Goal: Task Accomplishment & Management: Use online tool/utility

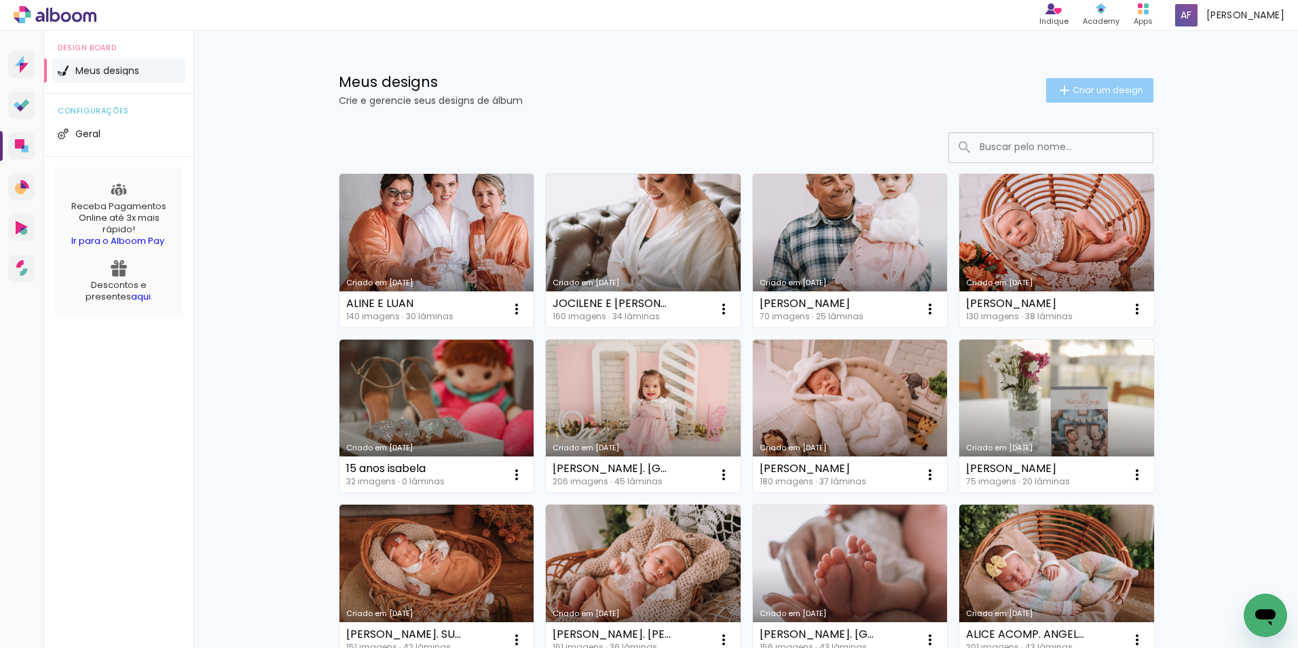
click at [1099, 83] on paper-button "Criar um design" at bounding box center [1099, 90] width 107 height 24
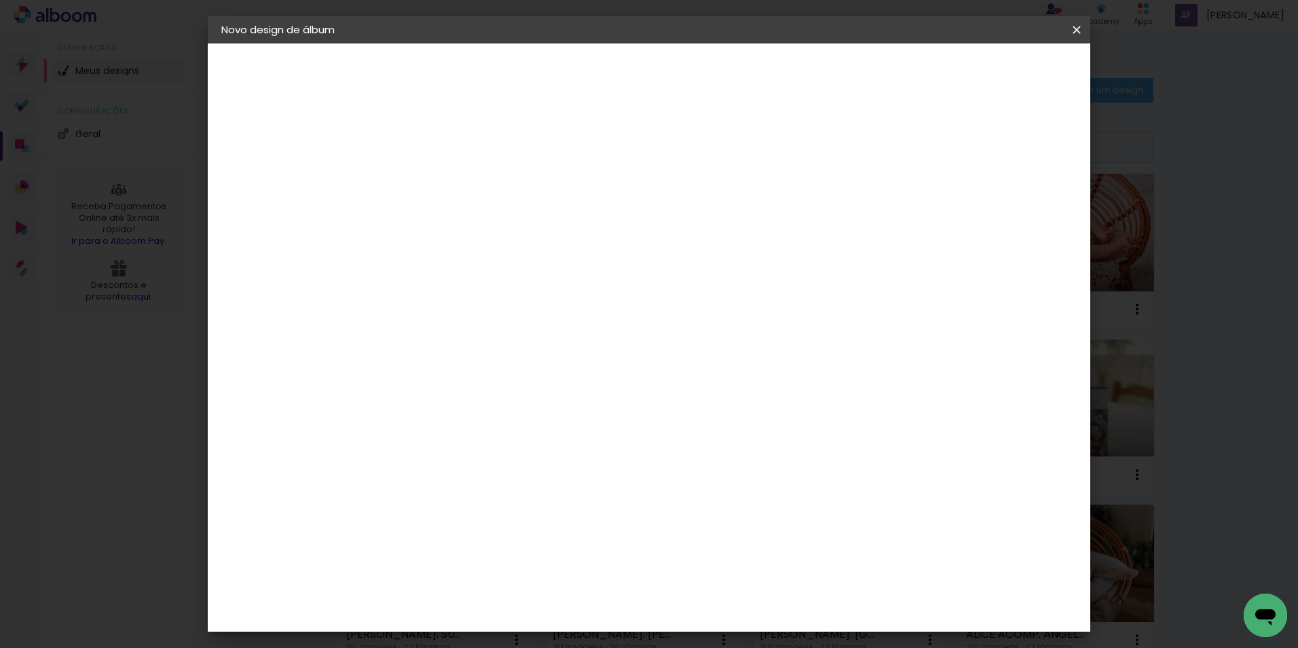
click at [443, 179] on input at bounding box center [443, 182] width 0 height 21
click at [443, 181] on input at bounding box center [443, 182] width 0 height 21
type input "[PERSON_NAME]"
click at [0, 0] on slot "Avançar" at bounding box center [0, 0] width 0 height 0
click at [439, 253] on input at bounding box center [477, 258] width 137 height 17
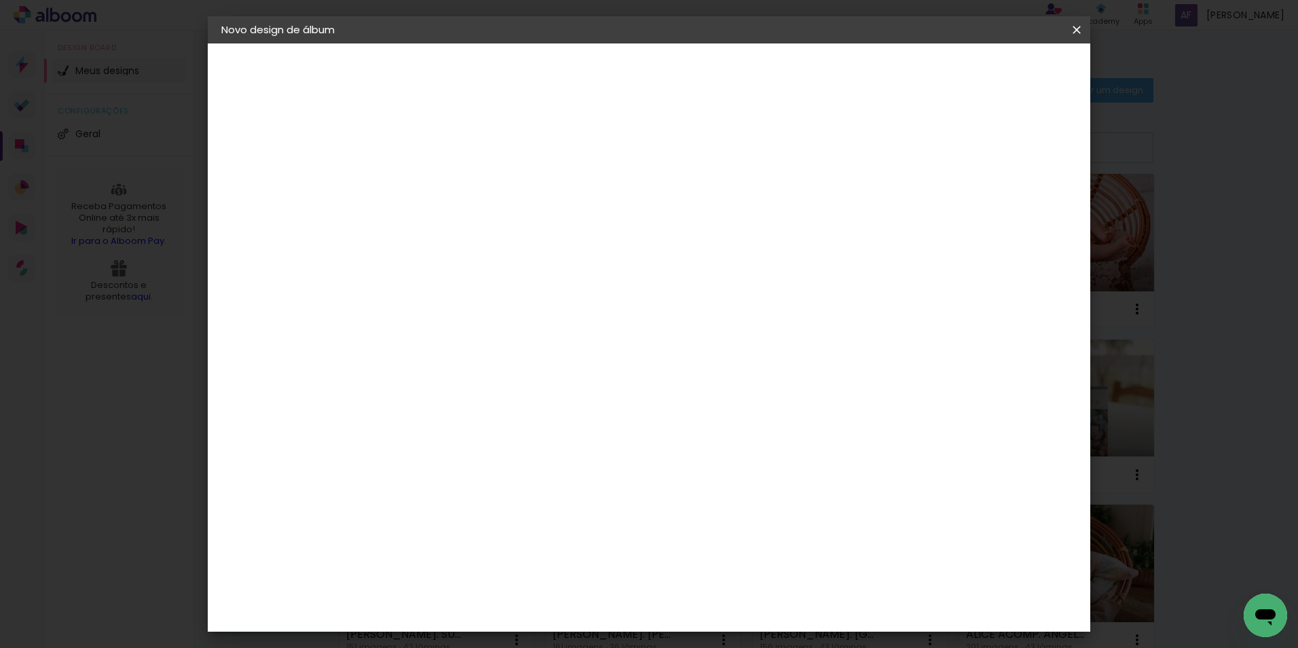
type input "F1"
type paper-input "F1"
click at [449, 316] on paper-item "F1" at bounding box center [465, 307] width 120 height 30
click at [0, 0] on slot "Avançar" at bounding box center [0, 0] width 0 height 0
click at [496, 226] on input "text" at bounding box center [469, 236] width 53 height 21
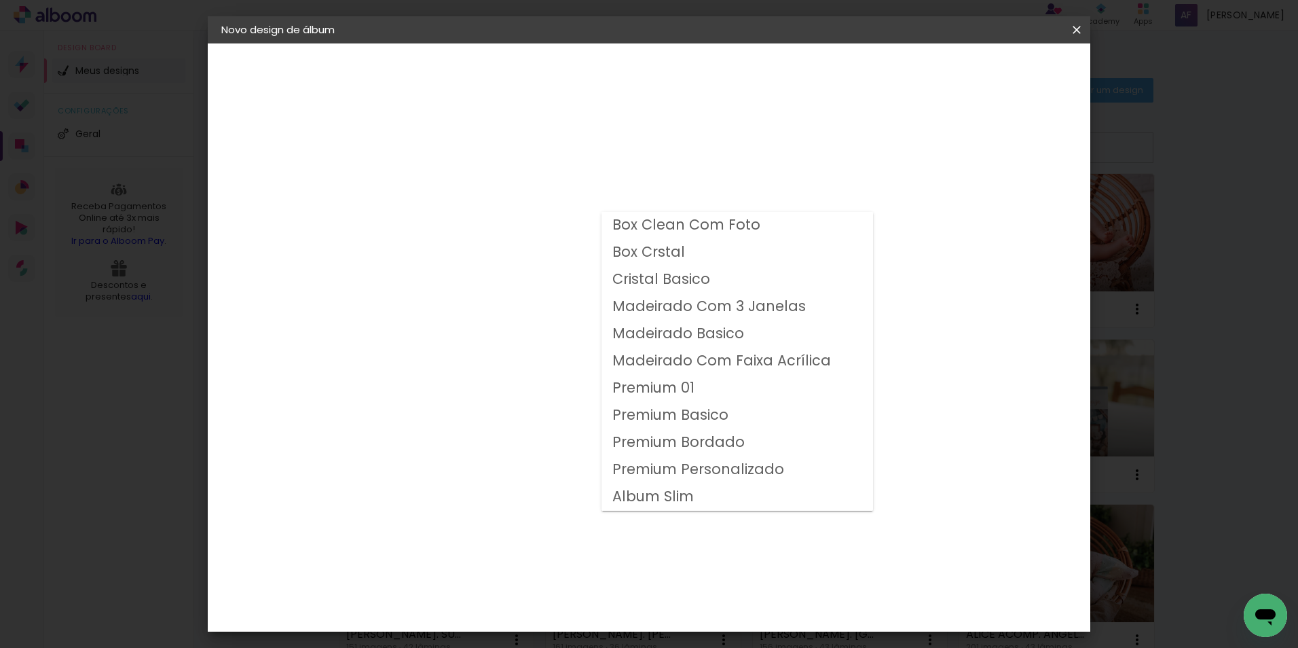
click at [0, 0] on slot "Premium Personalizado" at bounding box center [0, 0] width 0 height 0
type input "Premium Personalizado"
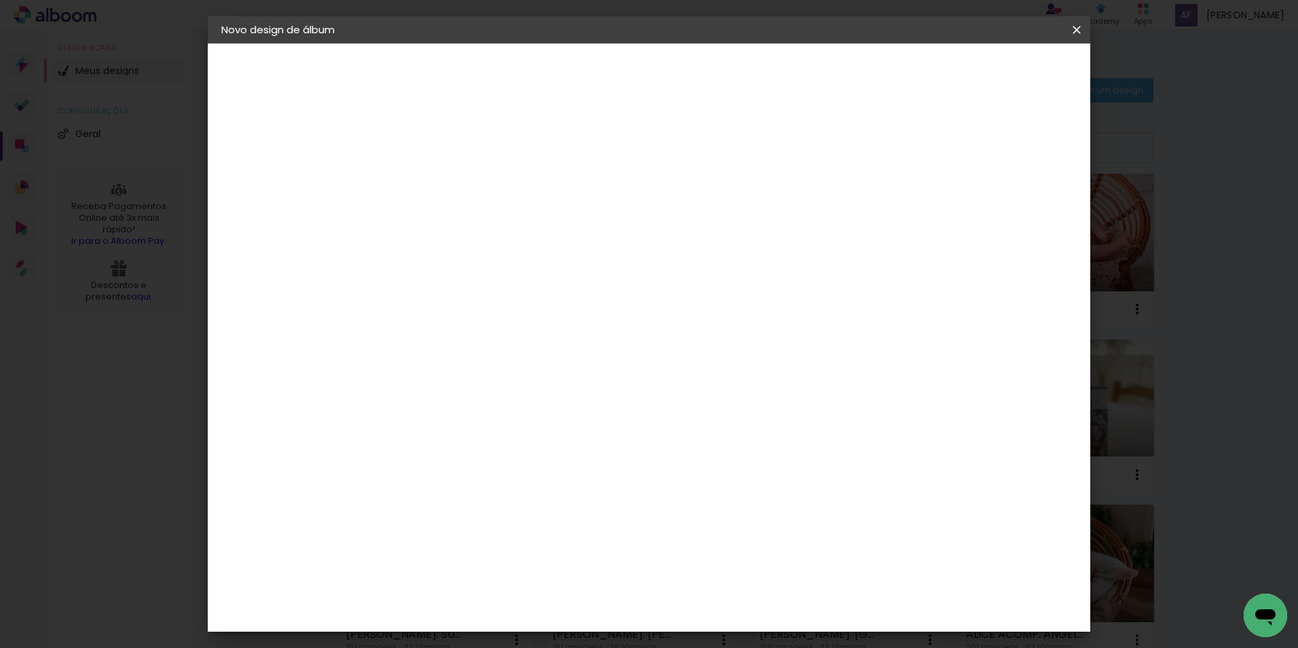
click at [535, 533] on span "20 × 20" at bounding box center [503, 547] width 63 height 28
click at [665, 60] on paper-button "Avançar" at bounding box center [631, 71] width 67 height 23
click at [1006, 65] on paper-button "Iniciar design" at bounding box center [961, 71] width 89 height 23
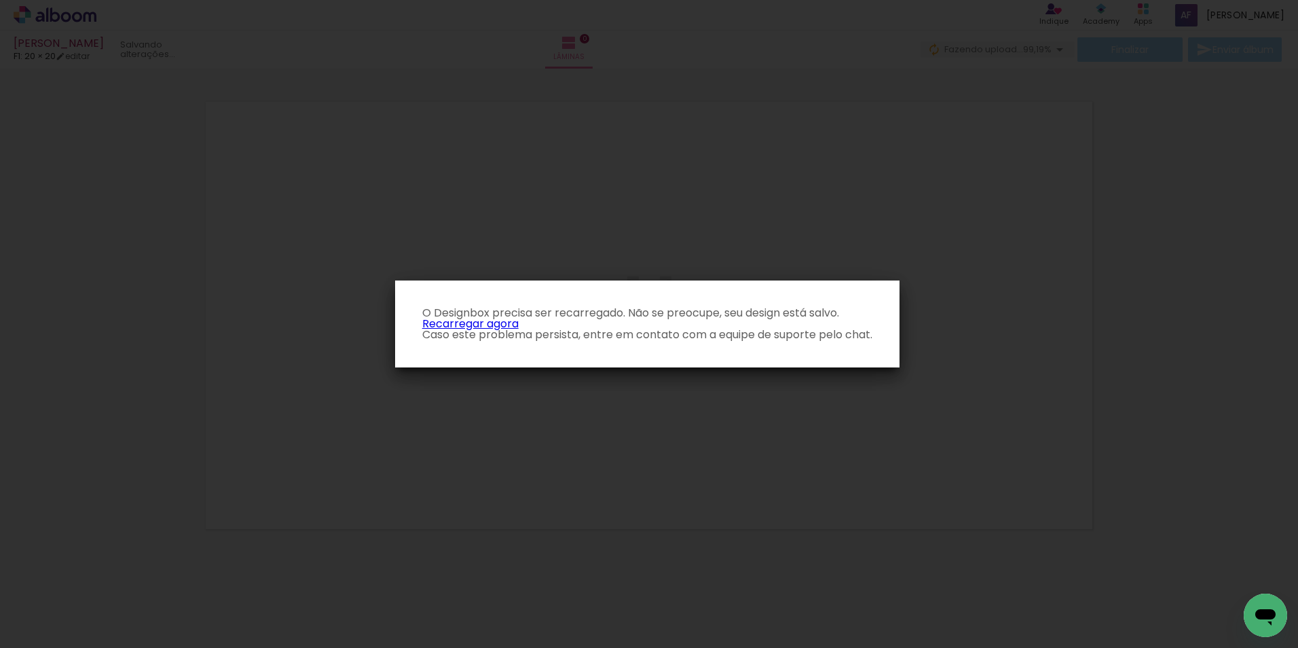
click at [462, 321] on link "Recarregar agora" at bounding box center [470, 324] width 96 height 16
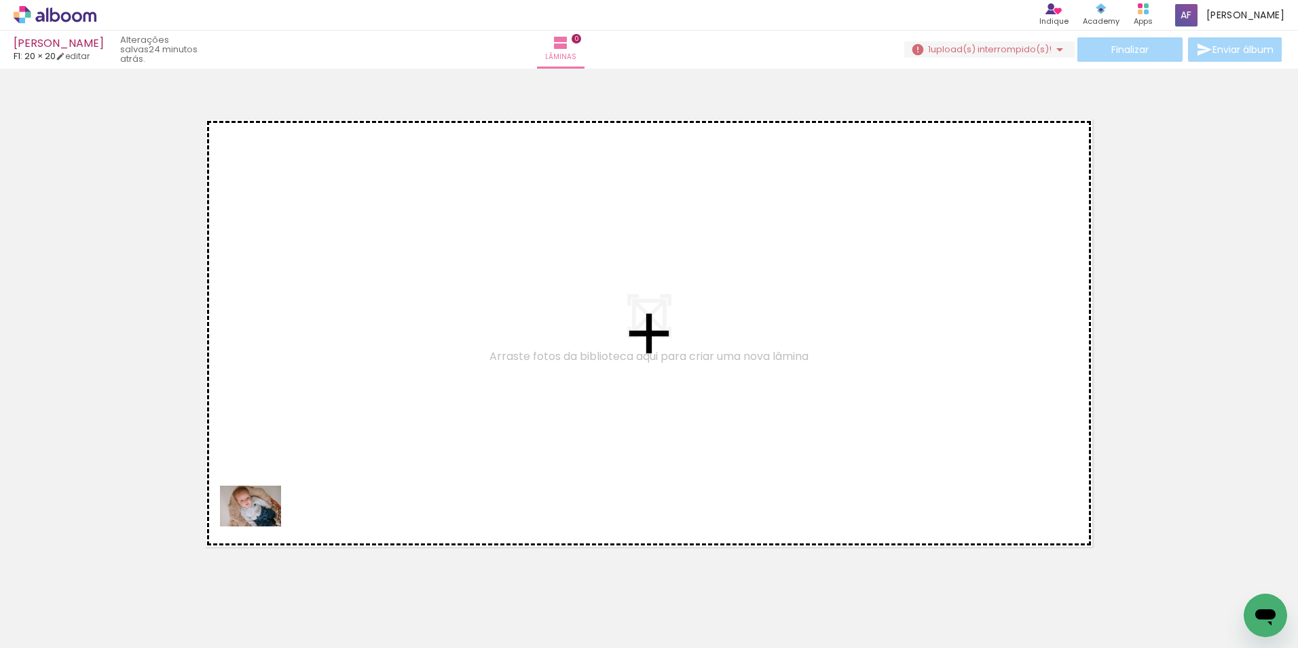
drag, startPoint x: 170, startPoint y: 606, endPoint x: 275, endPoint y: 491, distance: 155.7
click at [324, 456] on quentale-workspace at bounding box center [649, 324] width 1298 height 648
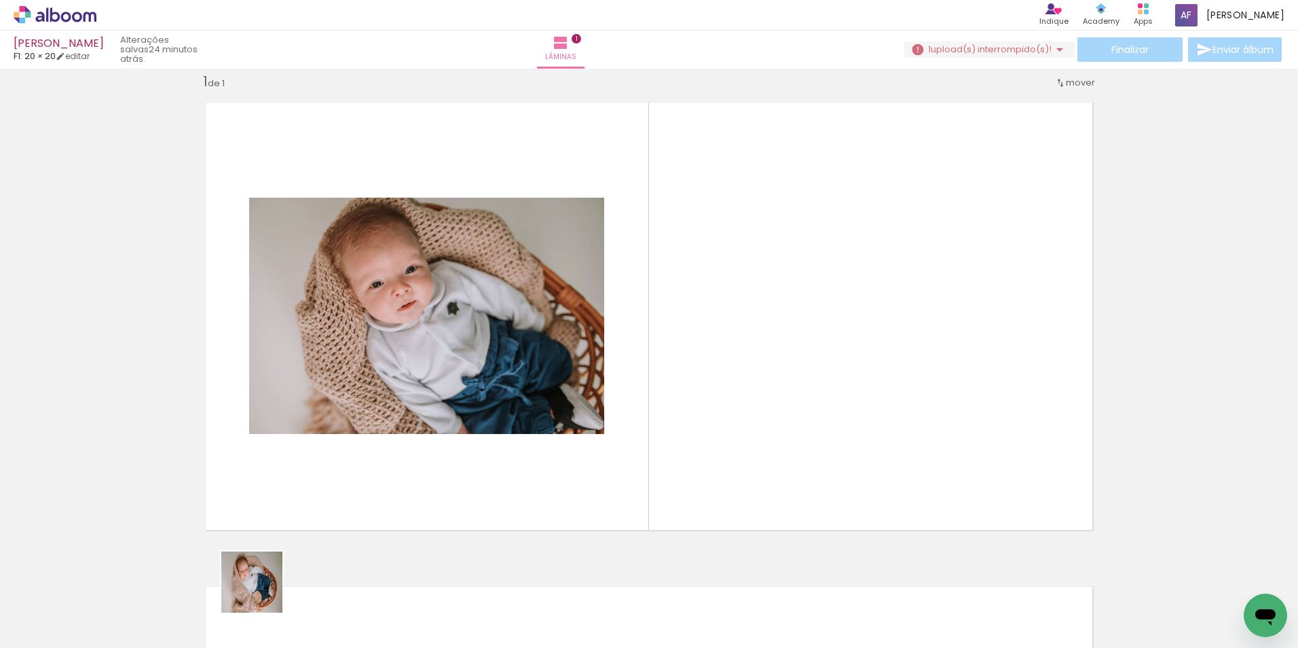
scroll to position [18, 0]
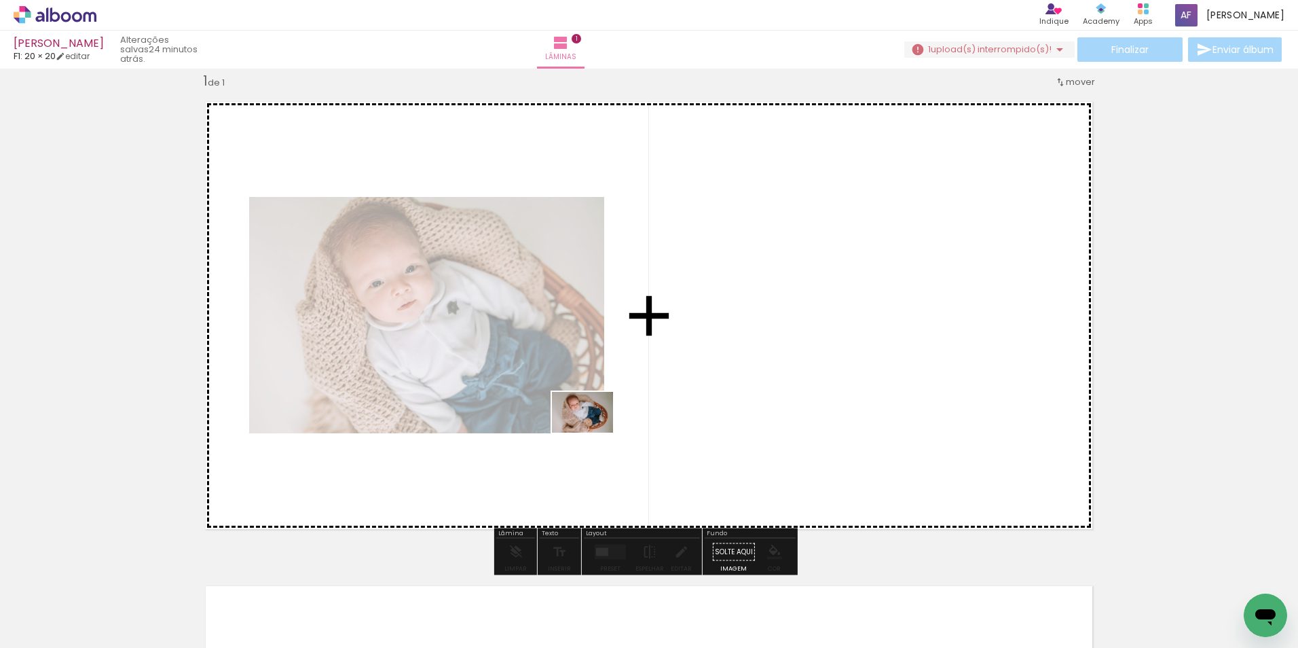
drag, startPoint x: 225, startPoint y: 616, endPoint x: 555, endPoint y: 442, distance: 373.0
click at [593, 433] on quentale-workspace at bounding box center [649, 324] width 1298 height 648
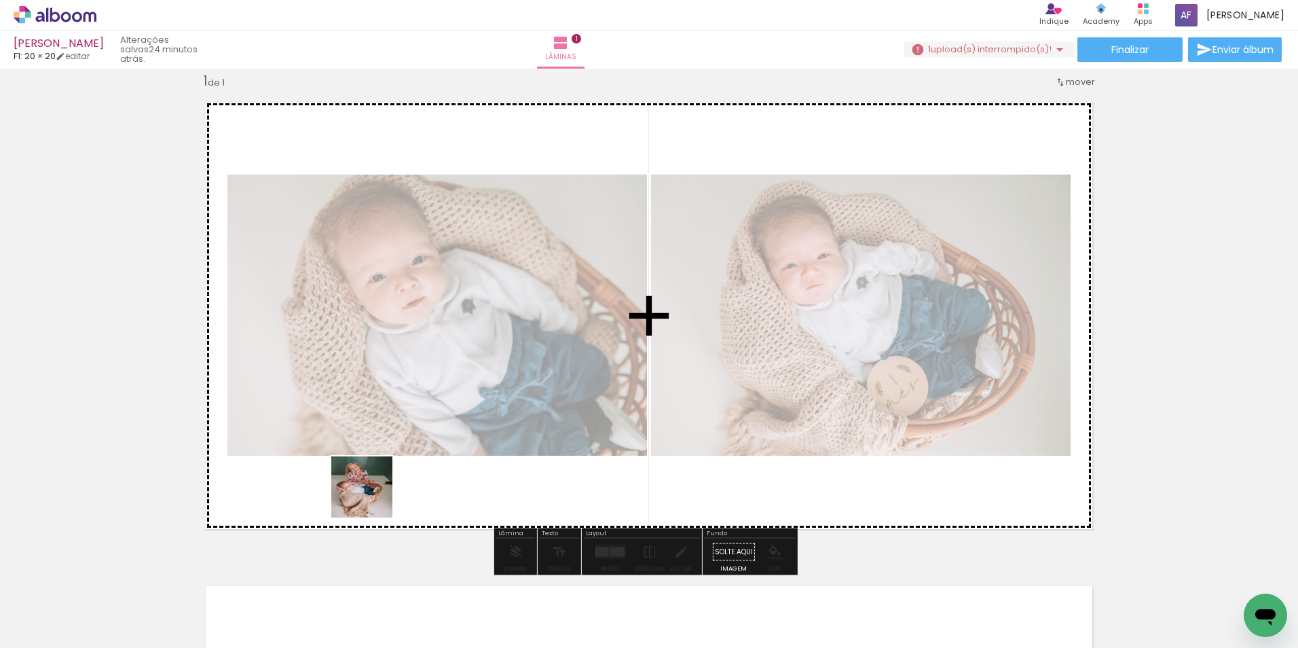
drag, startPoint x: 295, startPoint y: 606, endPoint x: 372, endPoint y: 452, distance: 171.6
click at [380, 447] on quentale-workspace at bounding box center [649, 324] width 1298 height 648
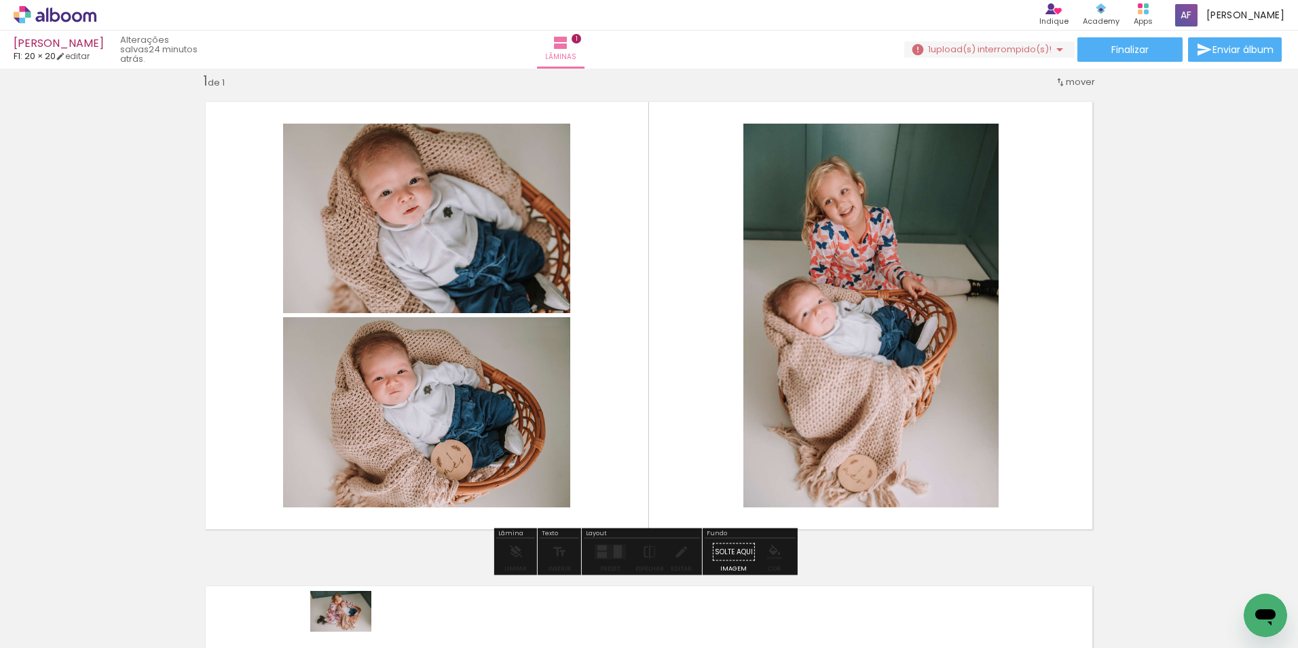
drag, startPoint x: 519, startPoint y: 517, endPoint x: 377, endPoint y: 631, distance: 182.5
click at [377, 625] on div at bounding box center [364, 602] width 67 height 45
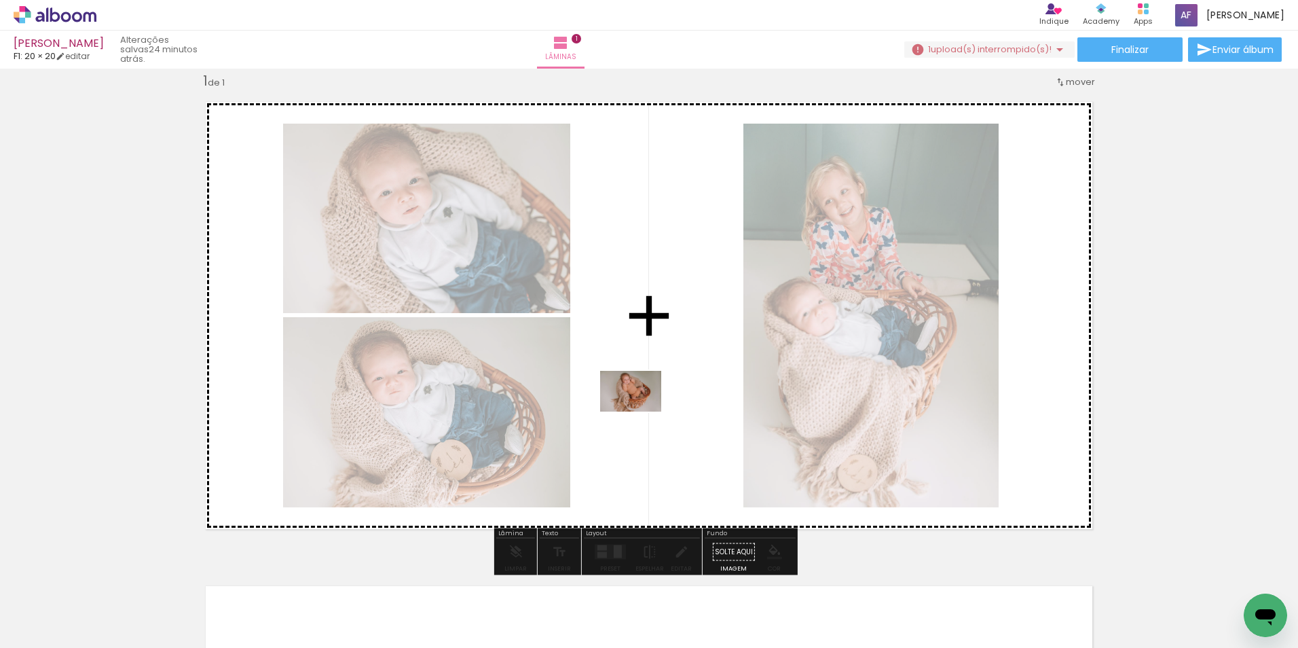
drag, startPoint x: 450, startPoint y: 604, endPoint x: 641, endPoint y: 411, distance: 271.3
click at [641, 411] on quentale-workspace at bounding box center [649, 324] width 1298 height 648
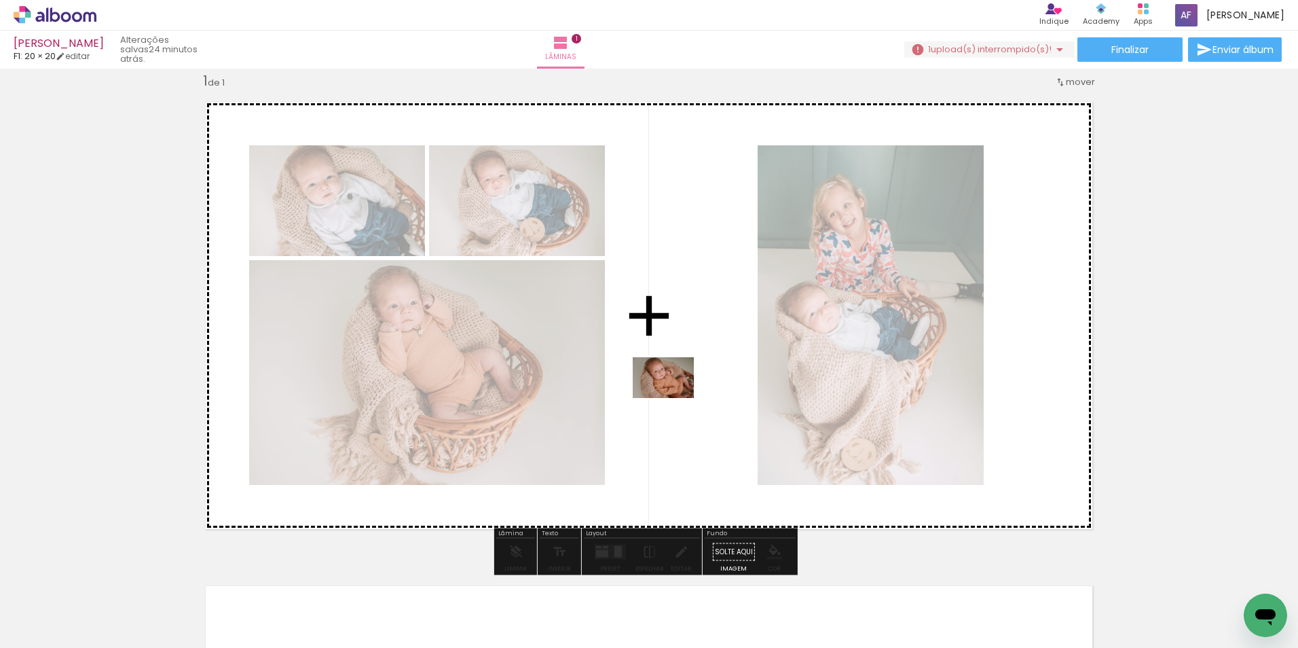
drag, startPoint x: 527, startPoint y: 606, endPoint x: 674, endPoint y: 398, distance: 254.9
click at [674, 398] on quentale-workspace at bounding box center [649, 324] width 1298 height 648
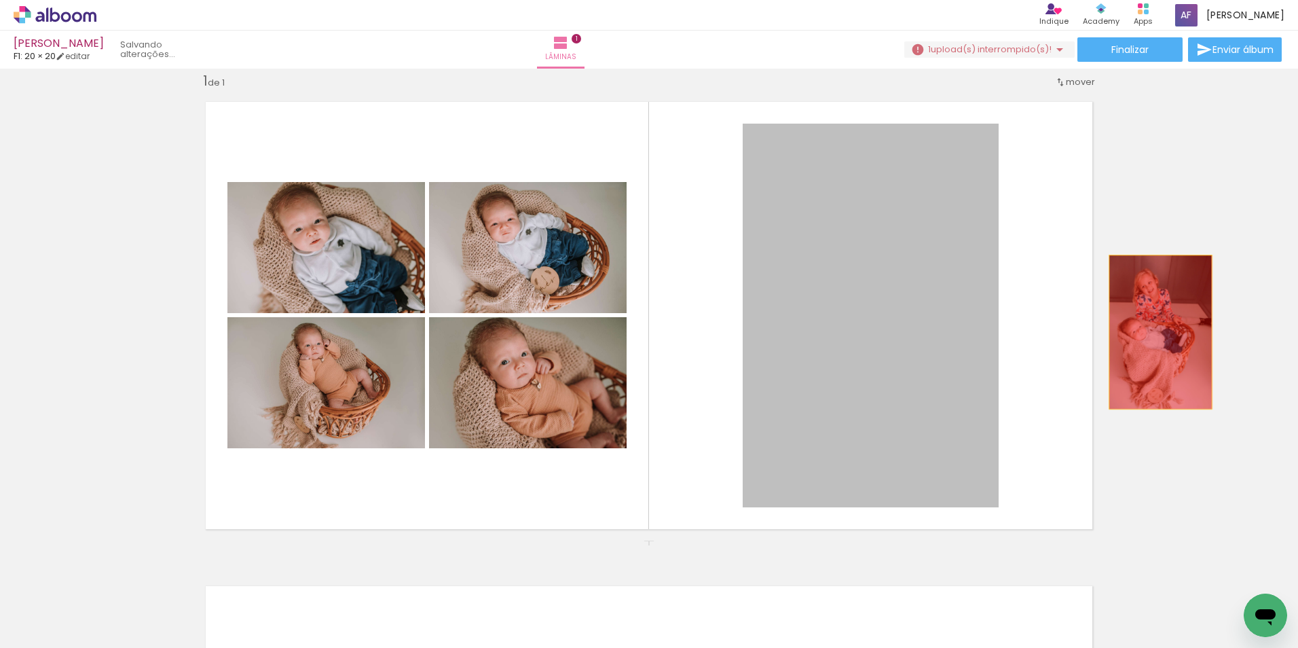
drag, startPoint x: 875, startPoint y: 303, endPoint x: 1167, endPoint y: 332, distance: 292.8
click at [1167, 332] on div "Inserir lâmina 1 de 1" at bounding box center [649, 540] width 1298 height 969
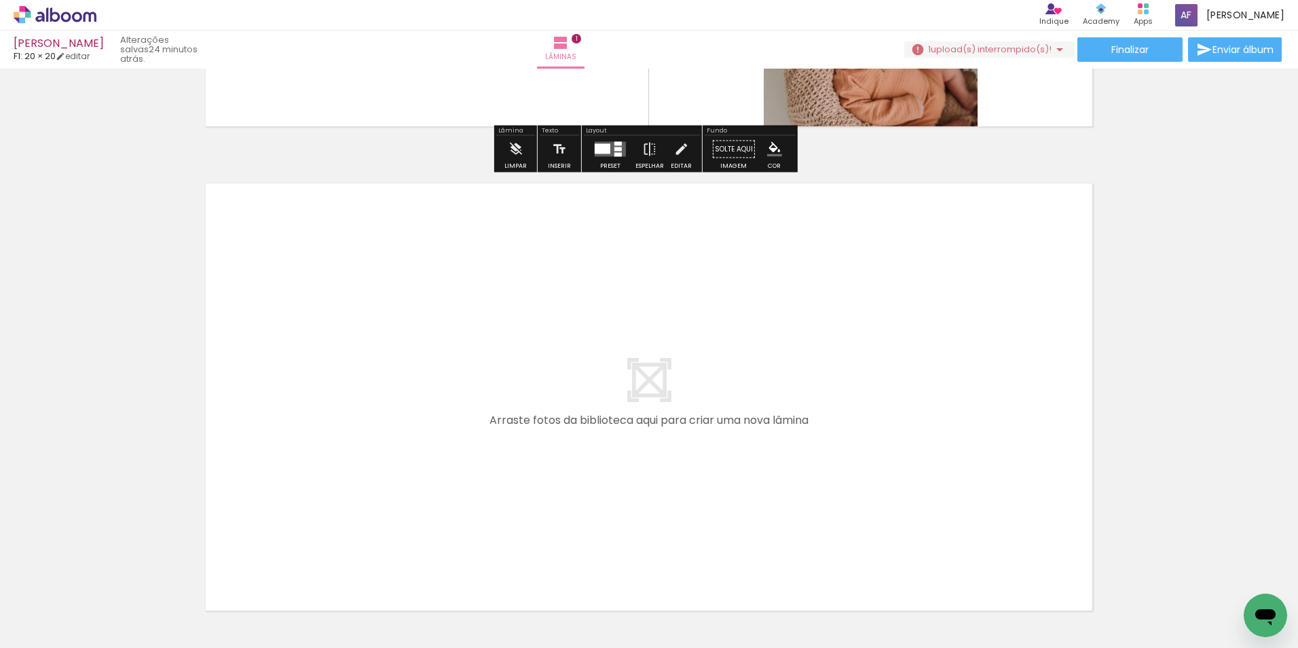
scroll to position [425, 0]
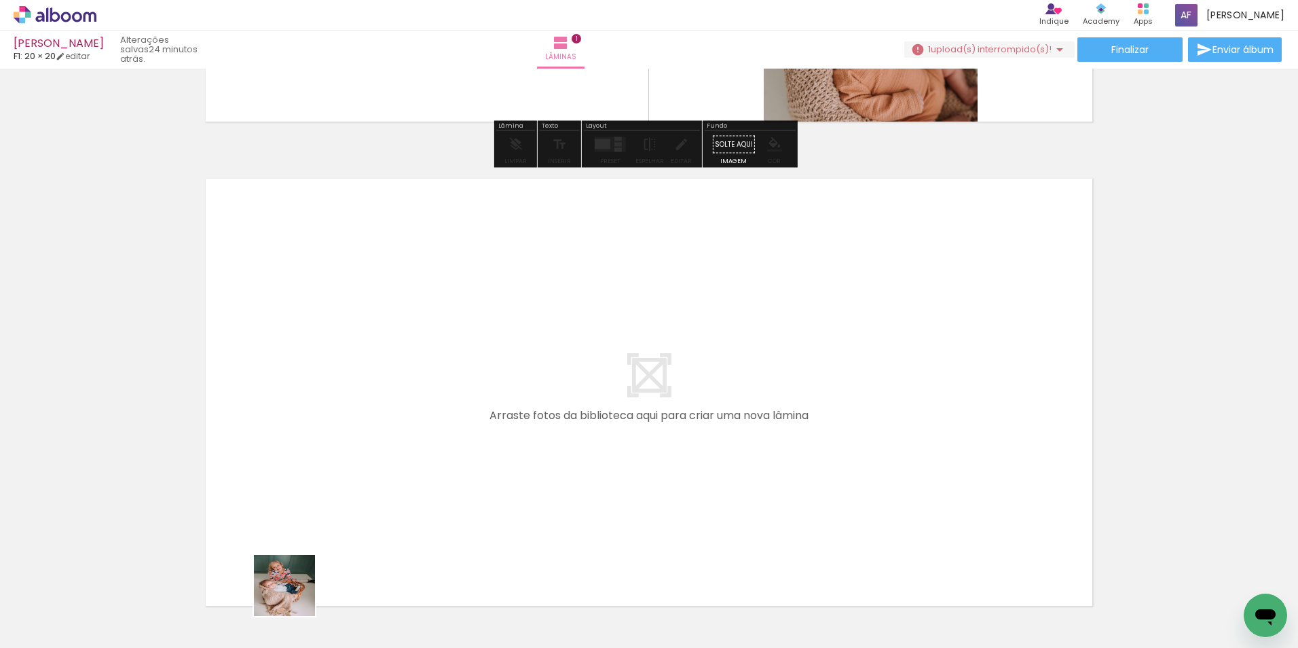
drag, startPoint x: 297, startPoint y: 612, endPoint x: 380, endPoint y: 465, distance: 168.4
click at [380, 465] on quentale-workspace at bounding box center [649, 324] width 1298 height 648
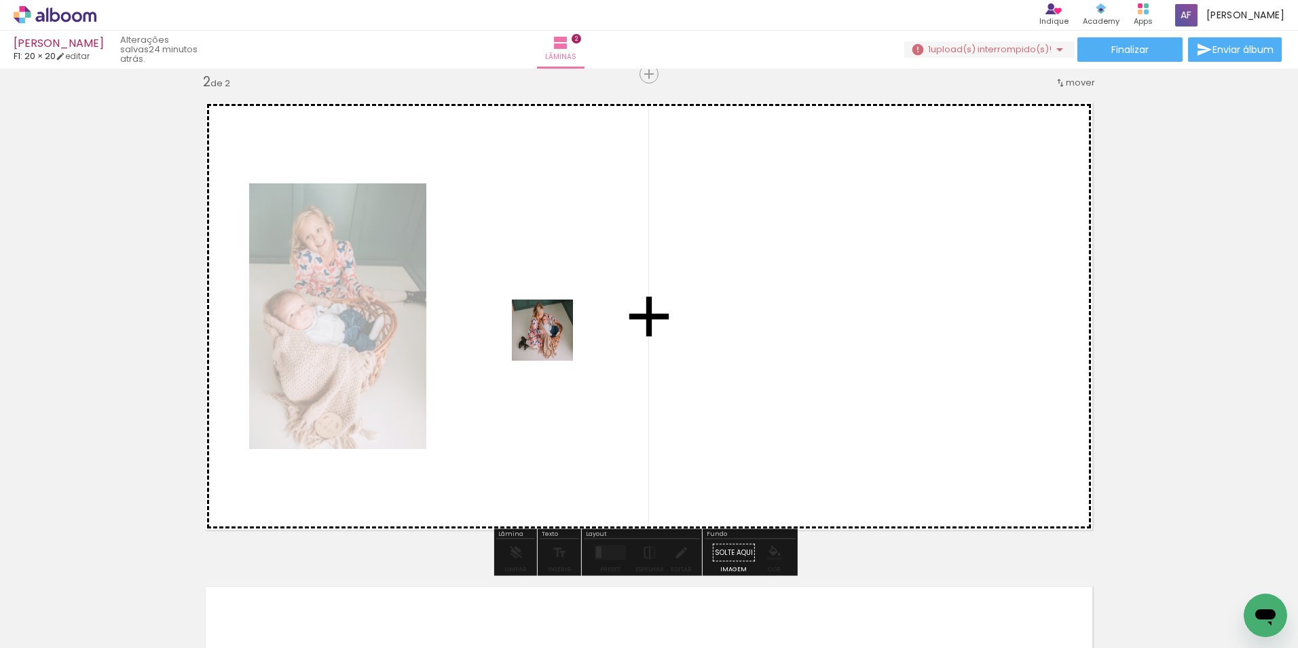
scroll to position [502, 0]
drag, startPoint x: 553, startPoint y: 340, endPoint x: 557, endPoint y: 321, distance: 20.1
click at [557, 321] on quentale-workspace at bounding box center [649, 324] width 1298 height 648
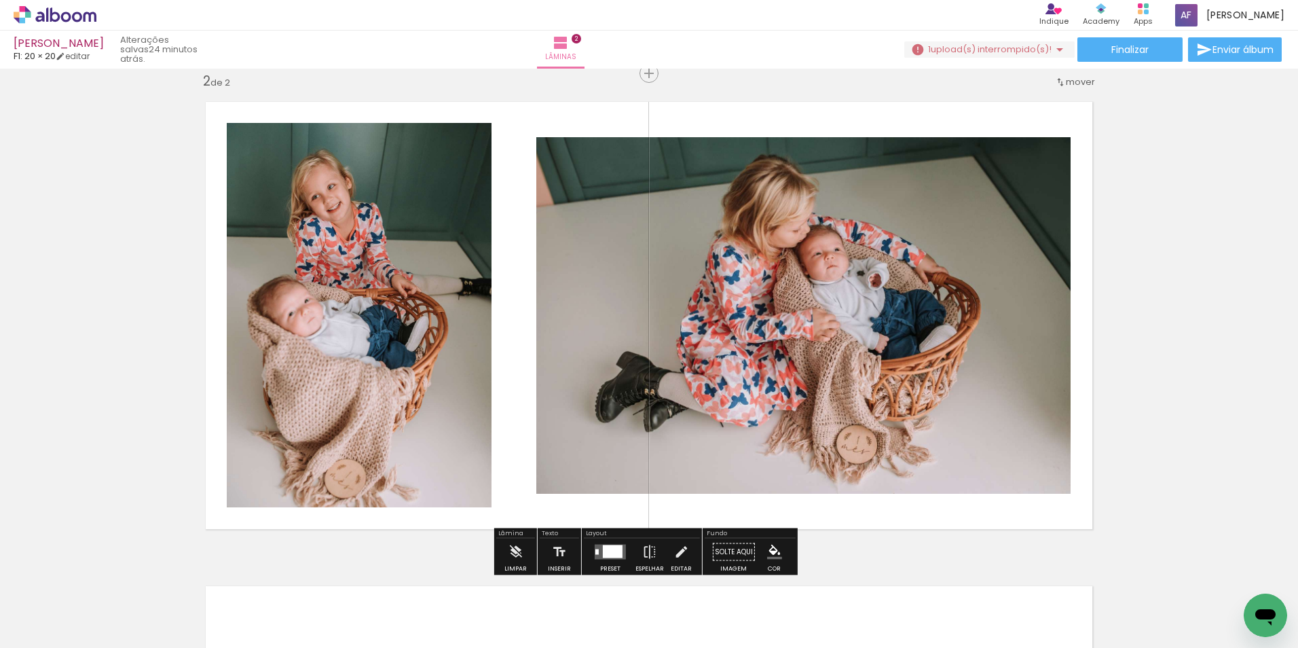
drag, startPoint x: 617, startPoint y: 593, endPoint x: 610, endPoint y: 389, distance: 203.8
click at [610, 389] on quentale-workspace at bounding box center [649, 324] width 1298 height 648
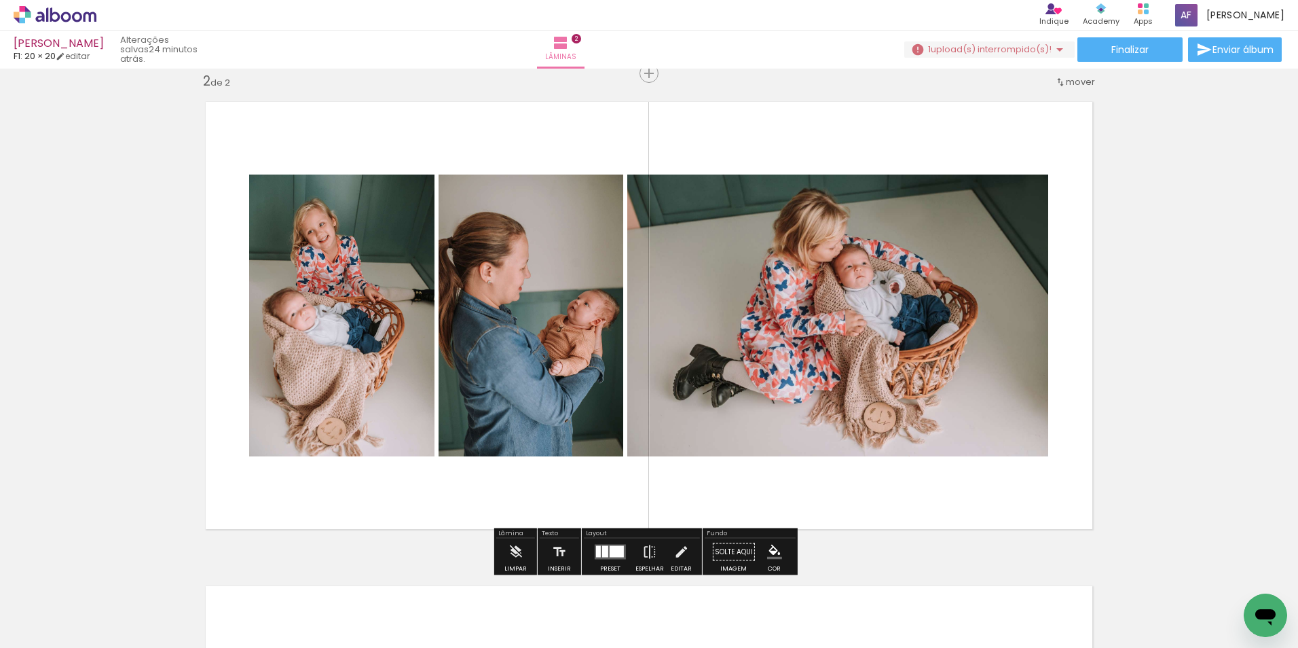
drag, startPoint x: 686, startPoint y: 515, endPoint x: 679, endPoint y: 399, distance: 116.3
click at [679, 355] on quentale-workspace at bounding box center [649, 324] width 1298 height 648
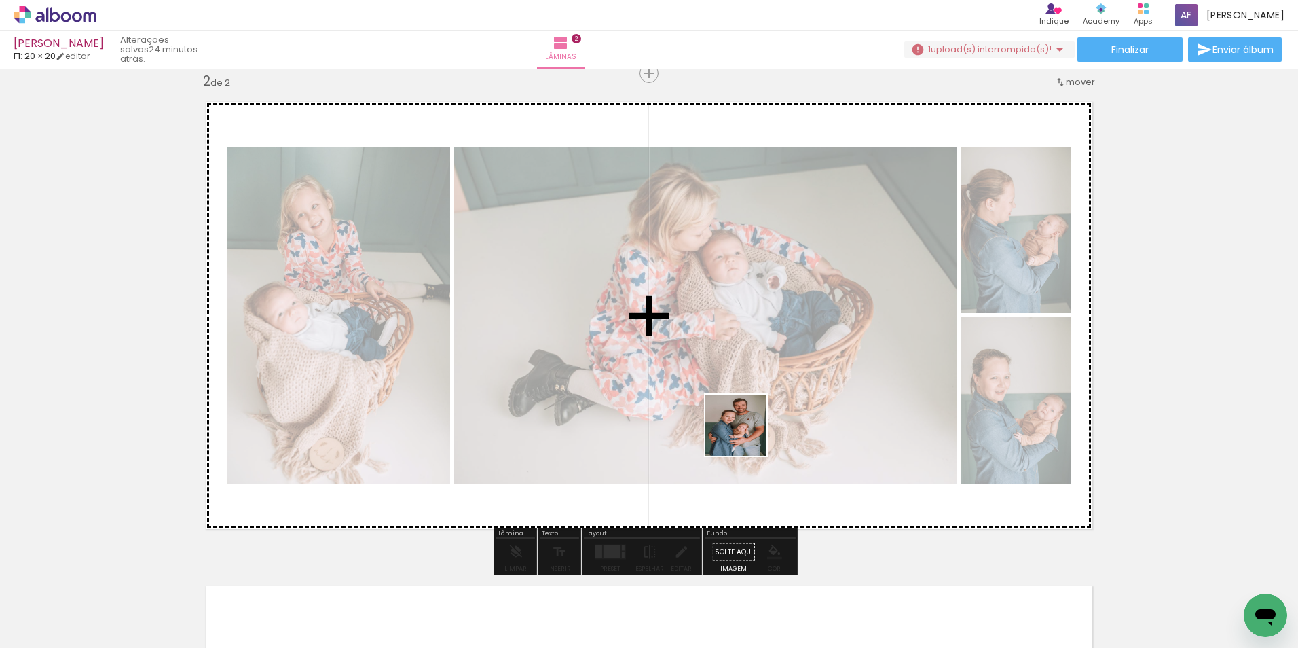
click at [725, 402] on quentale-workspace at bounding box center [649, 324] width 1298 height 648
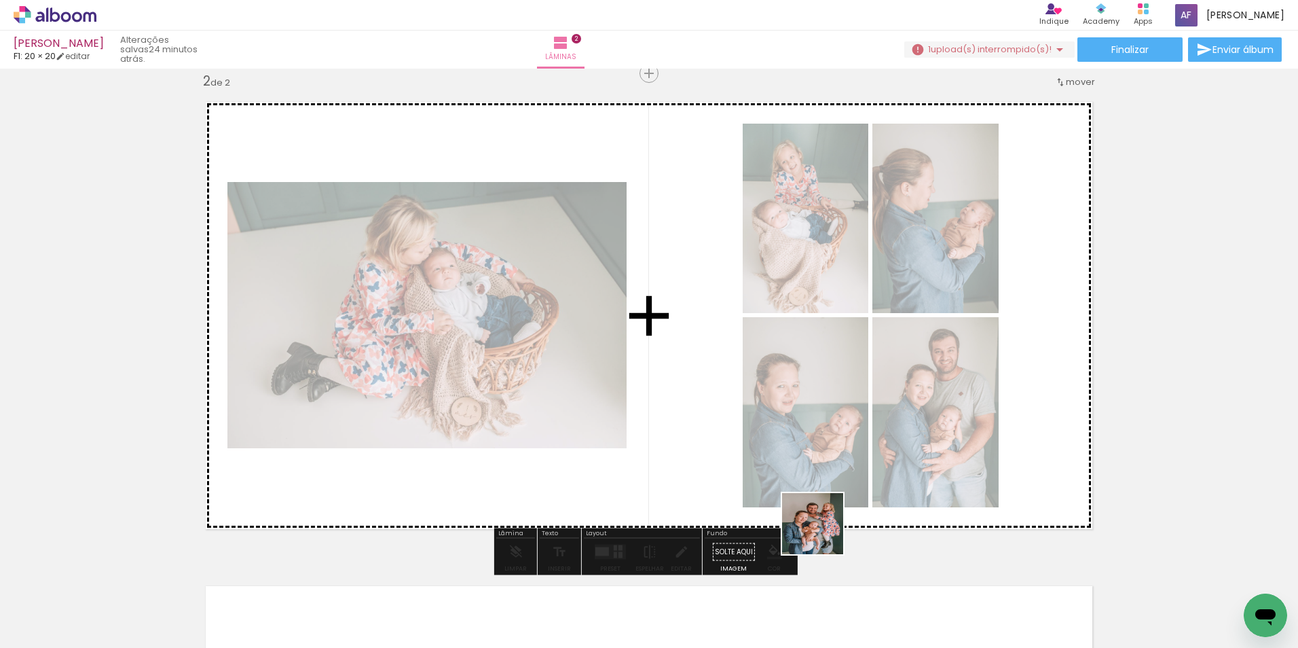
drag, startPoint x: 822, startPoint y: 608, endPoint x: 782, endPoint y: 392, distance: 218.9
click at [800, 380] on quentale-workspace at bounding box center [649, 324] width 1298 height 648
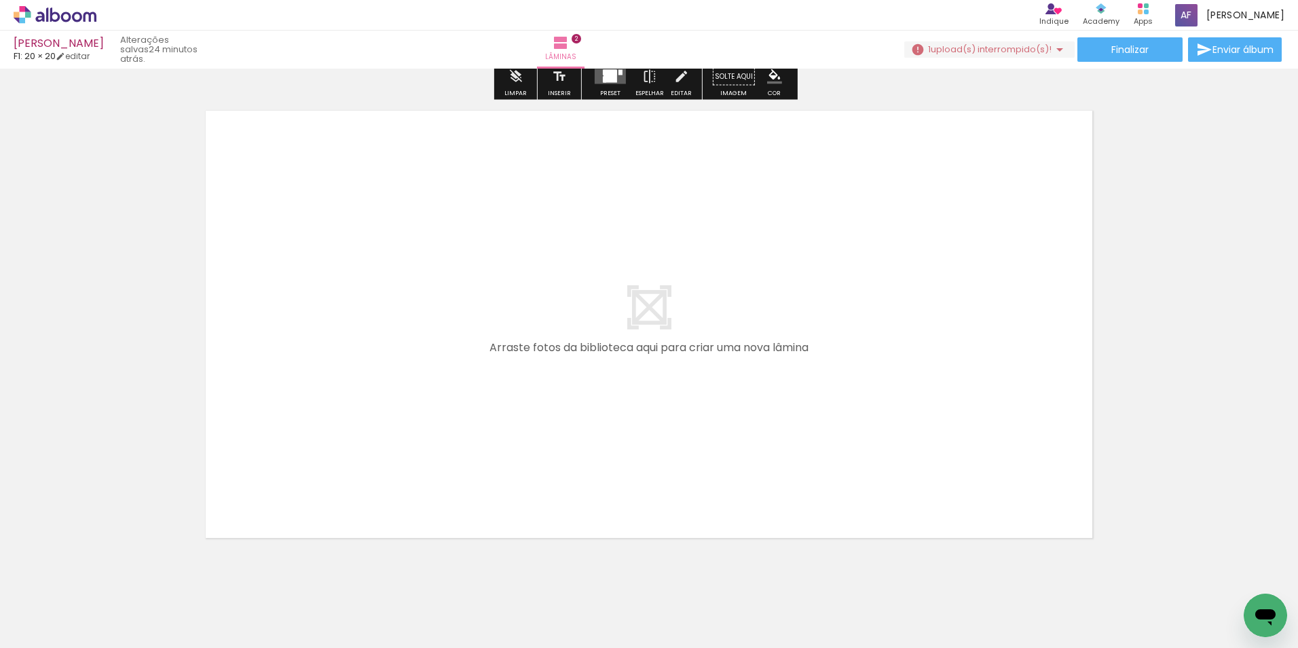
scroll to position [0, 616]
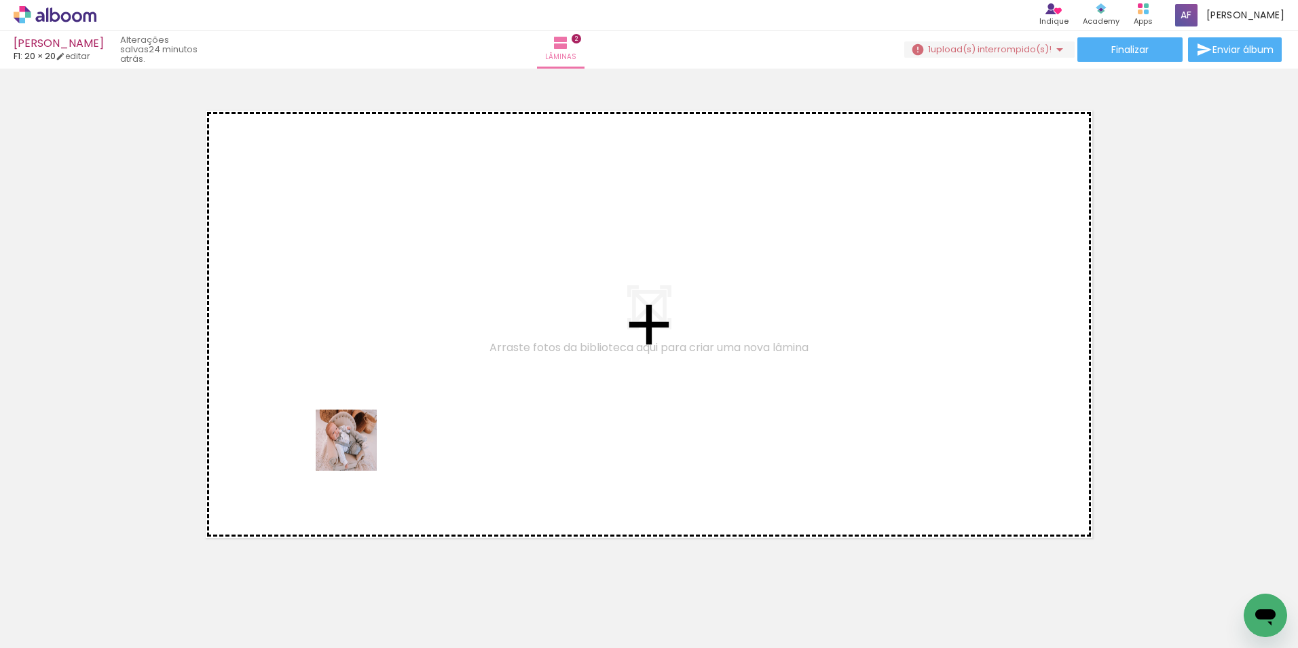
drag, startPoint x: 287, startPoint y: 606, endPoint x: 373, endPoint y: 596, distance: 86.8
click at [354, 450] on quentale-workspace at bounding box center [649, 324] width 1298 height 648
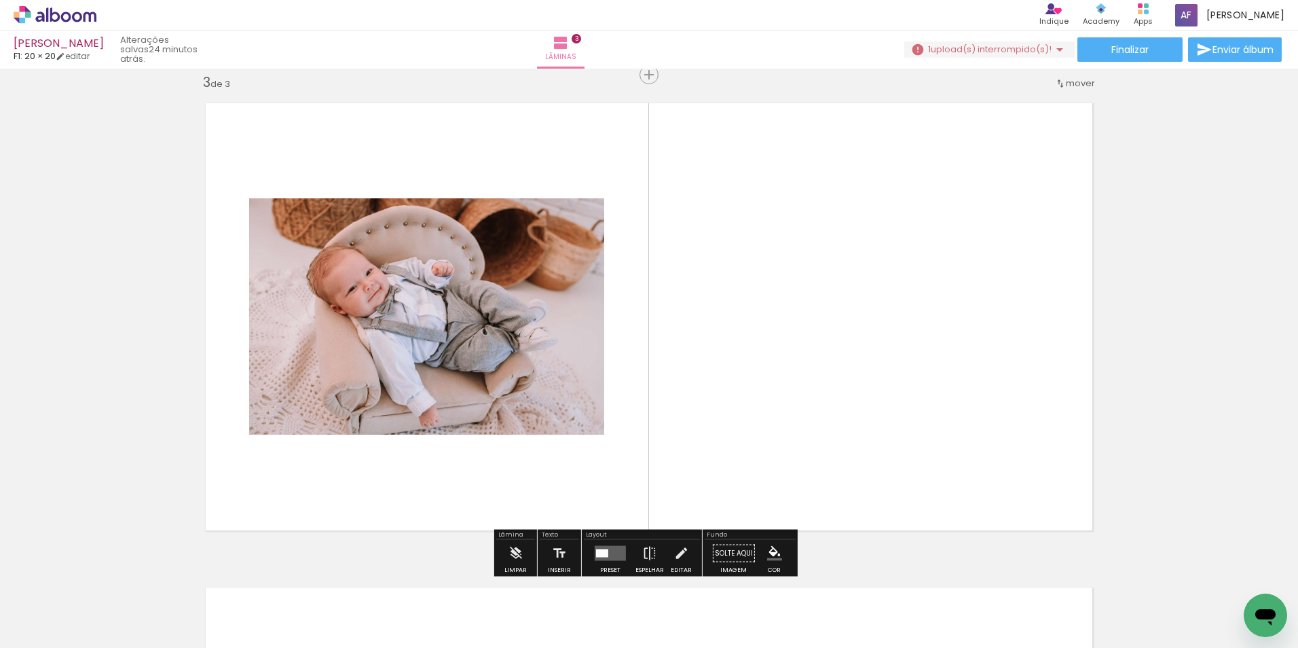
scroll to position [986, 0]
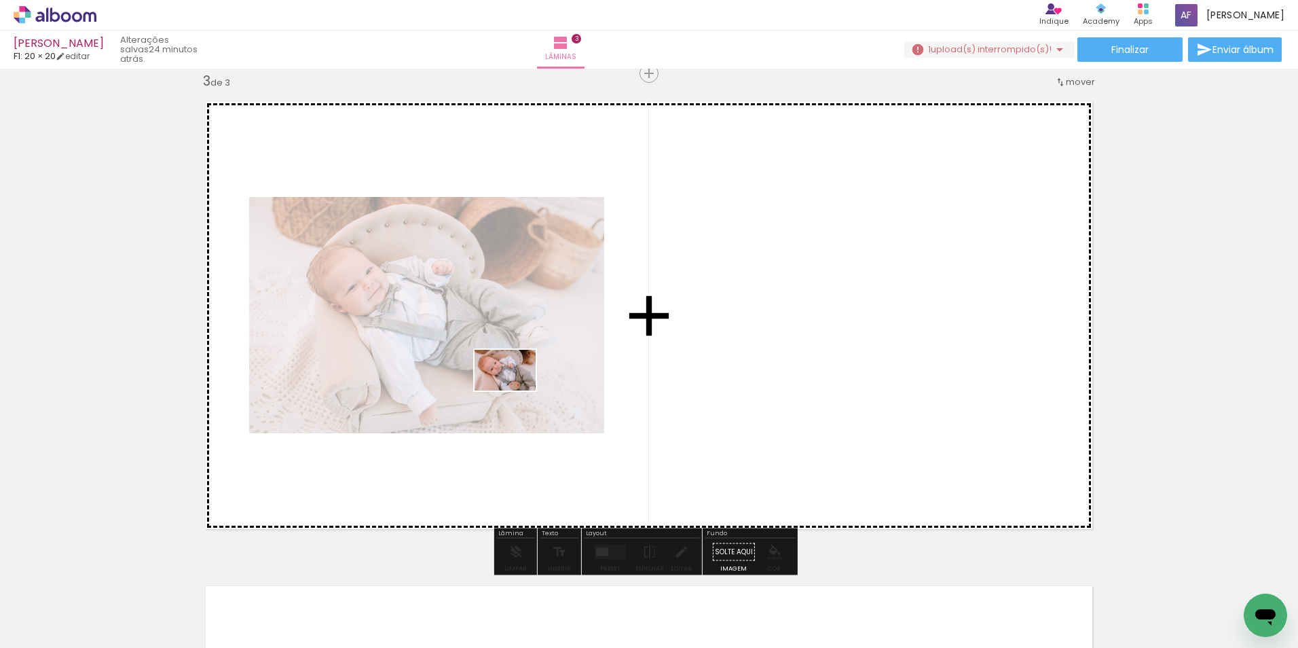
drag, startPoint x: 357, startPoint y: 587, endPoint x: 521, endPoint y: 384, distance: 260.7
click at [521, 384] on quentale-workspace at bounding box center [649, 324] width 1298 height 648
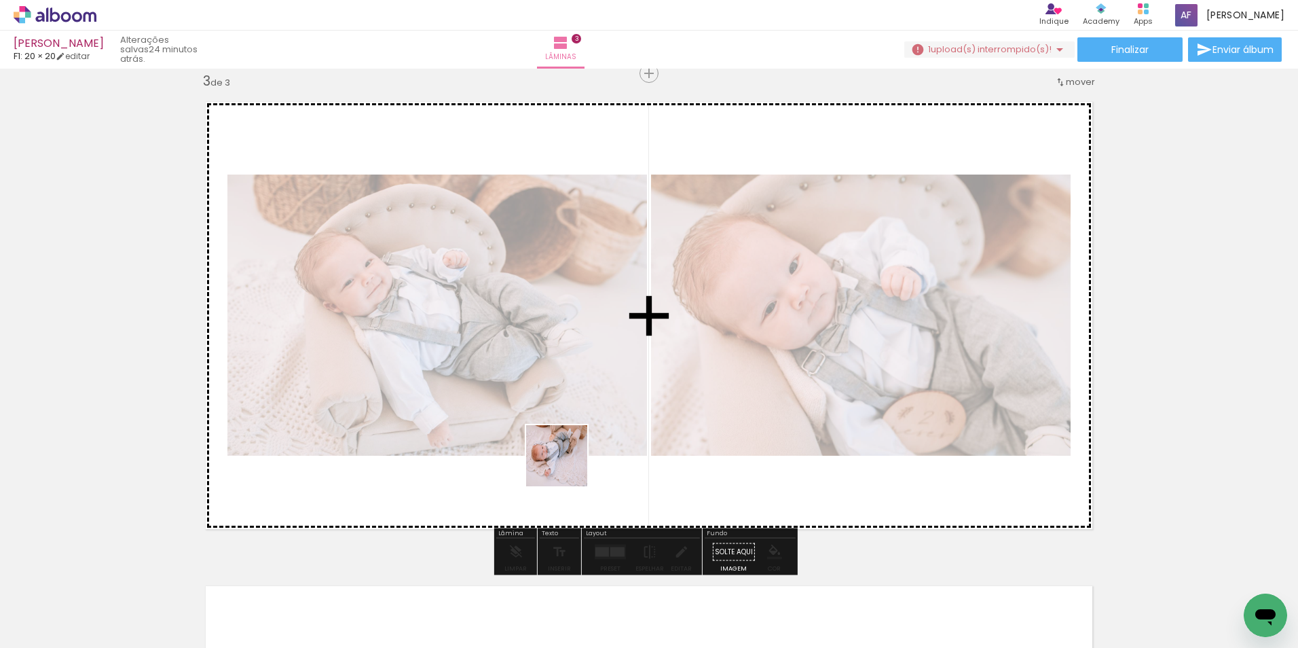
drag, startPoint x: 557, startPoint y: 495, endPoint x: 567, endPoint y: 461, distance: 35.4
click at [567, 461] on quentale-workspace at bounding box center [649, 324] width 1298 height 648
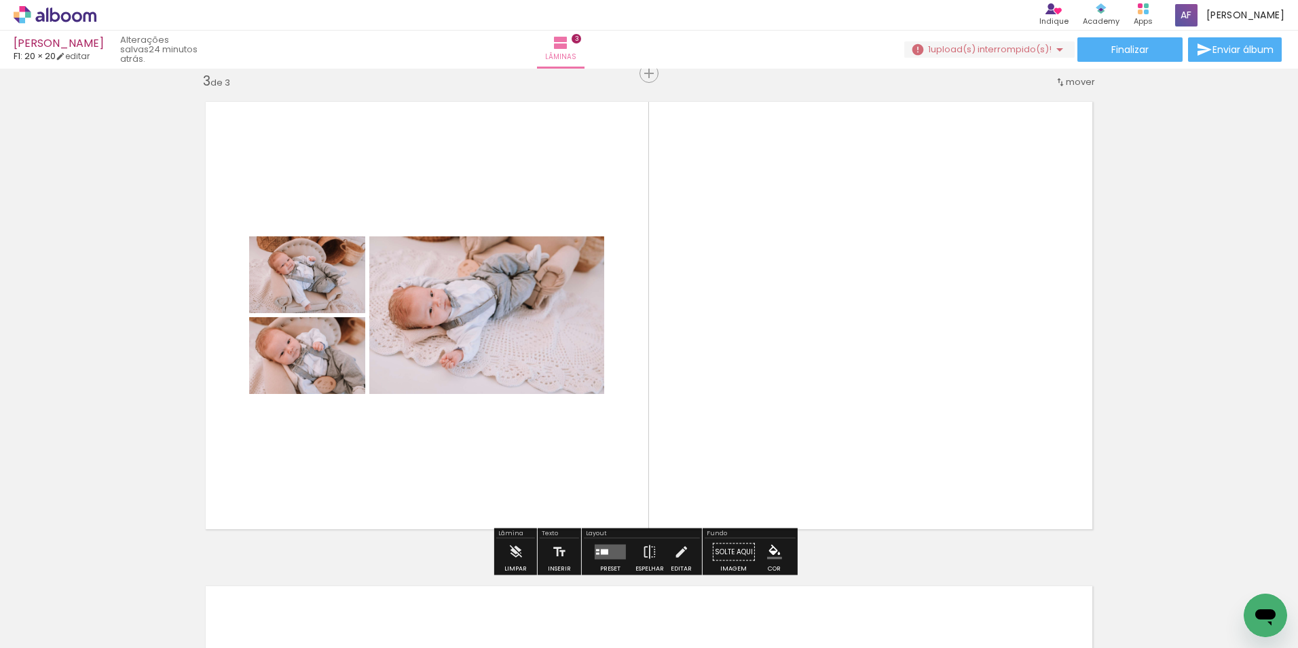
drag, startPoint x: 530, startPoint y: 604, endPoint x: 732, endPoint y: 374, distance: 306.0
click at [731, 374] on quentale-workspace at bounding box center [649, 324] width 1298 height 648
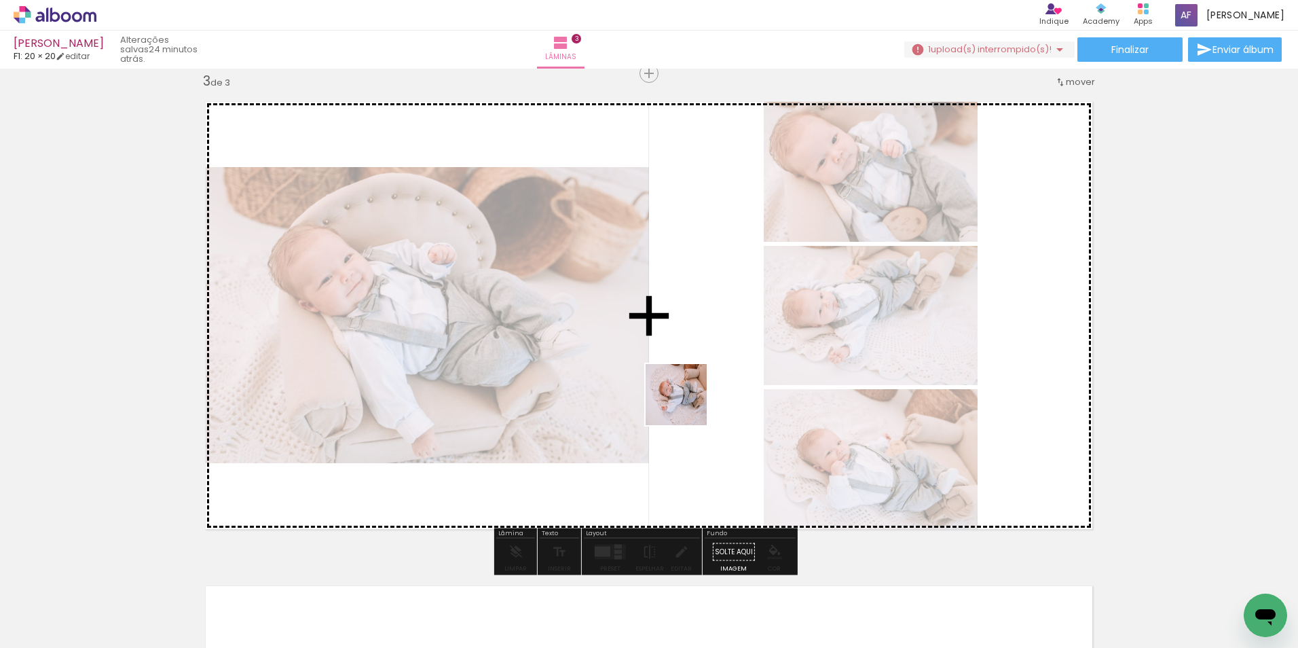
drag, startPoint x: 643, startPoint y: 481, endPoint x: 709, endPoint y: 359, distance: 138.8
click at [709, 359] on quentale-workspace at bounding box center [649, 324] width 1298 height 648
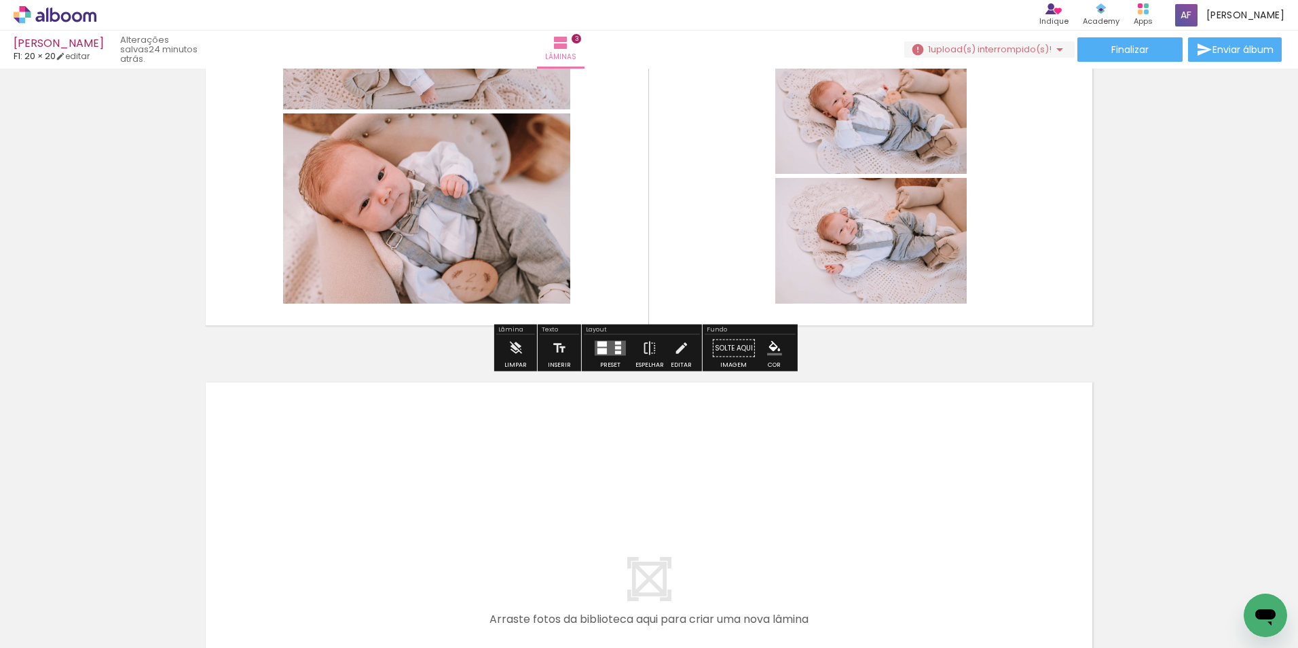
scroll to position [1122, 0]
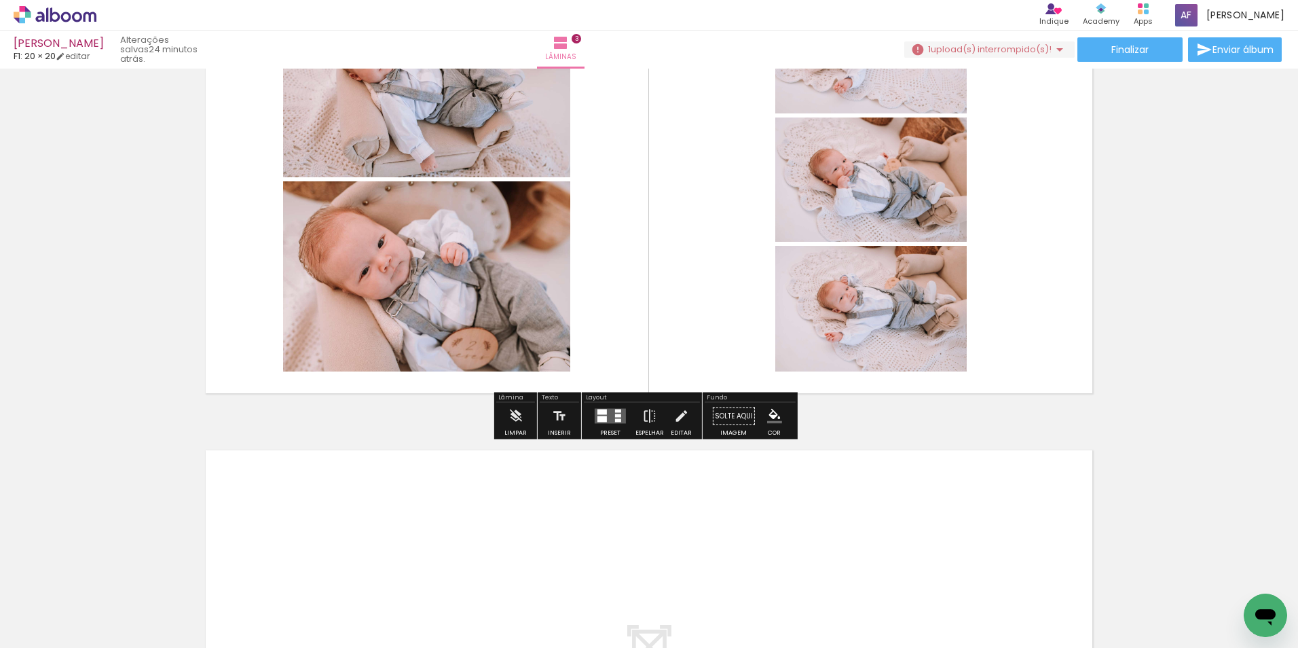
drag, startPoint x: 672, startPoint y: 602, endPoint x: 701, endPoint y: 194, distance: 409.8
click at [701, 194] on quentale-workspace at bounding box center [649, 324] width 1298 height 648
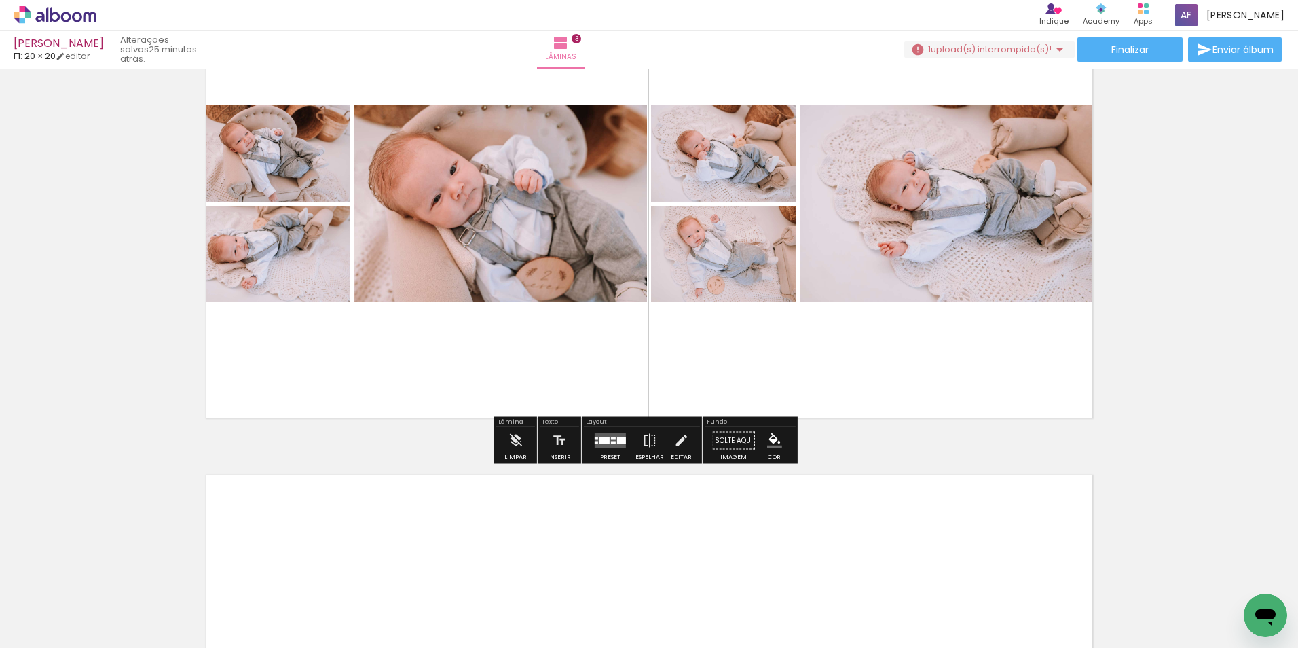
scroll to position [1054, 0]
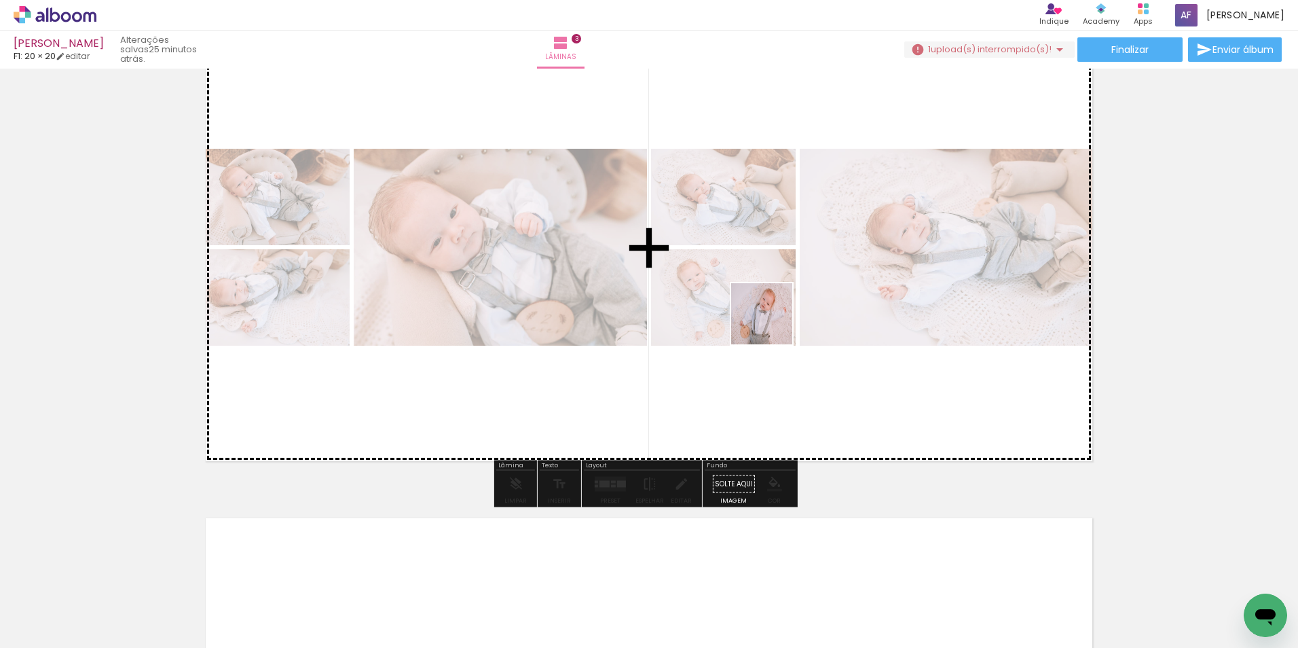
click at [769, 324] on quentale-workspace at bounding box center [649, 324] width 1298 height 648
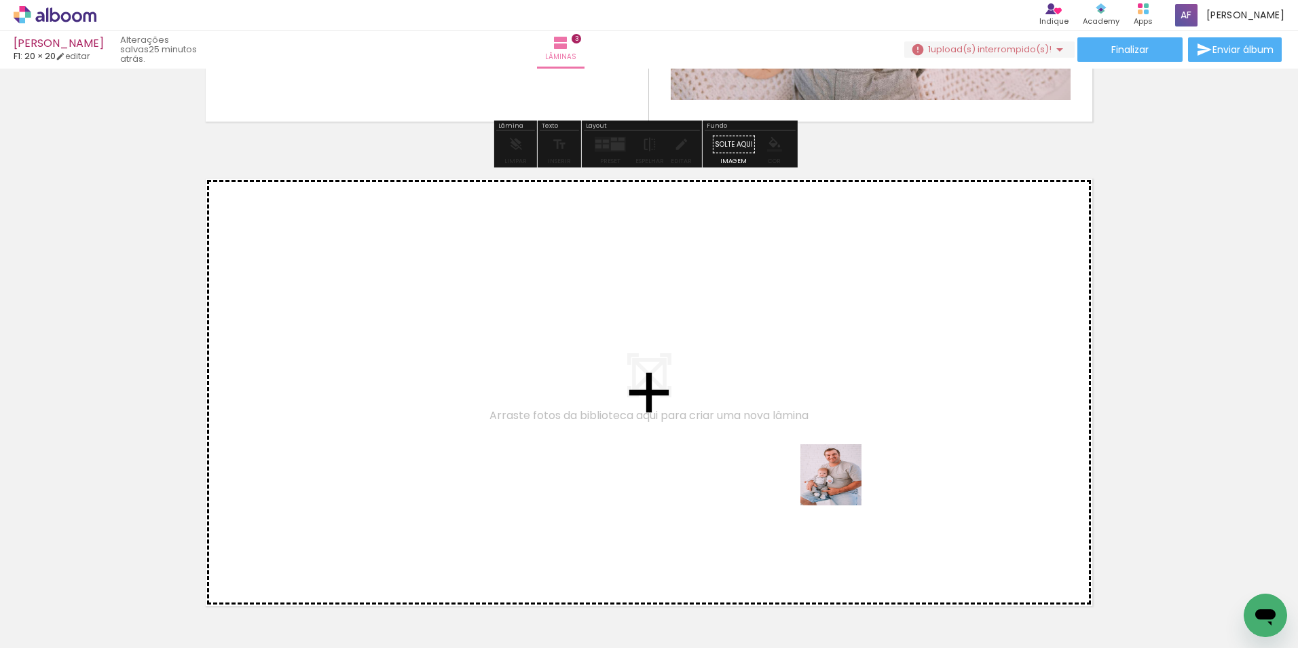
drag, startPoint x: 819, startPoint y: 579, endPoint x: 837, endPoint y: 435, distance: 144.4
click at [837, 435] on quentale-workspace at bounding box center [649, 324] width 1298 height 648
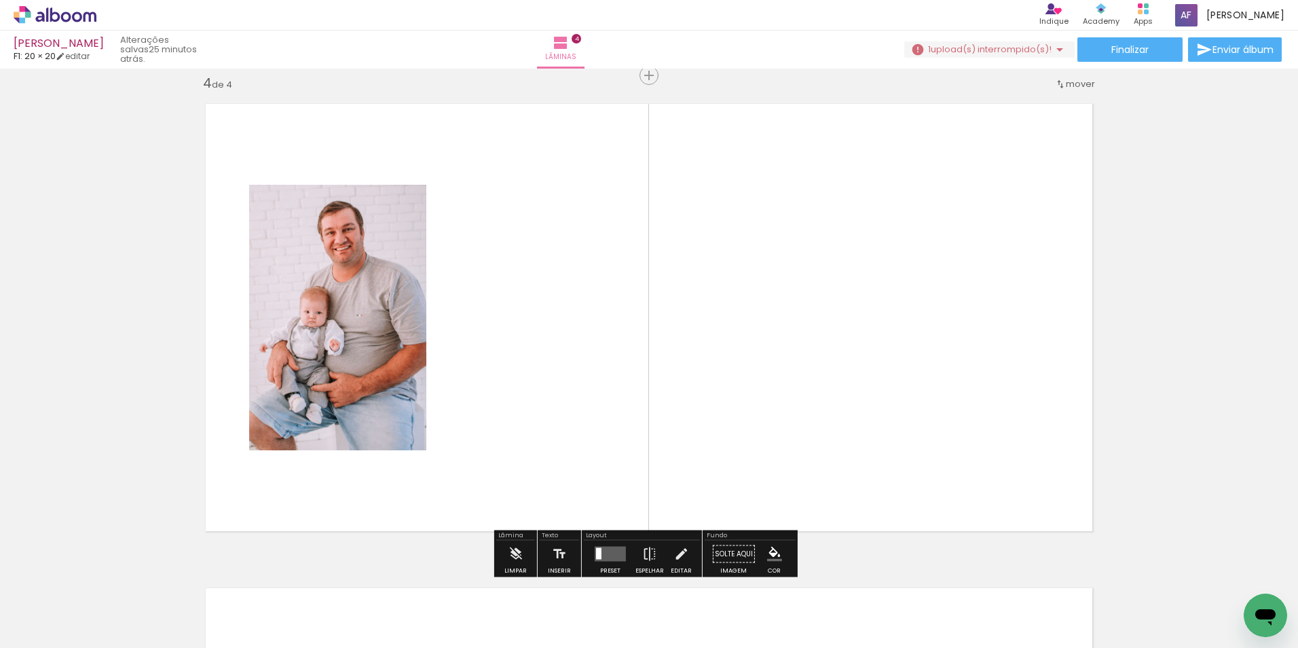
scroll to position [1470, 0]
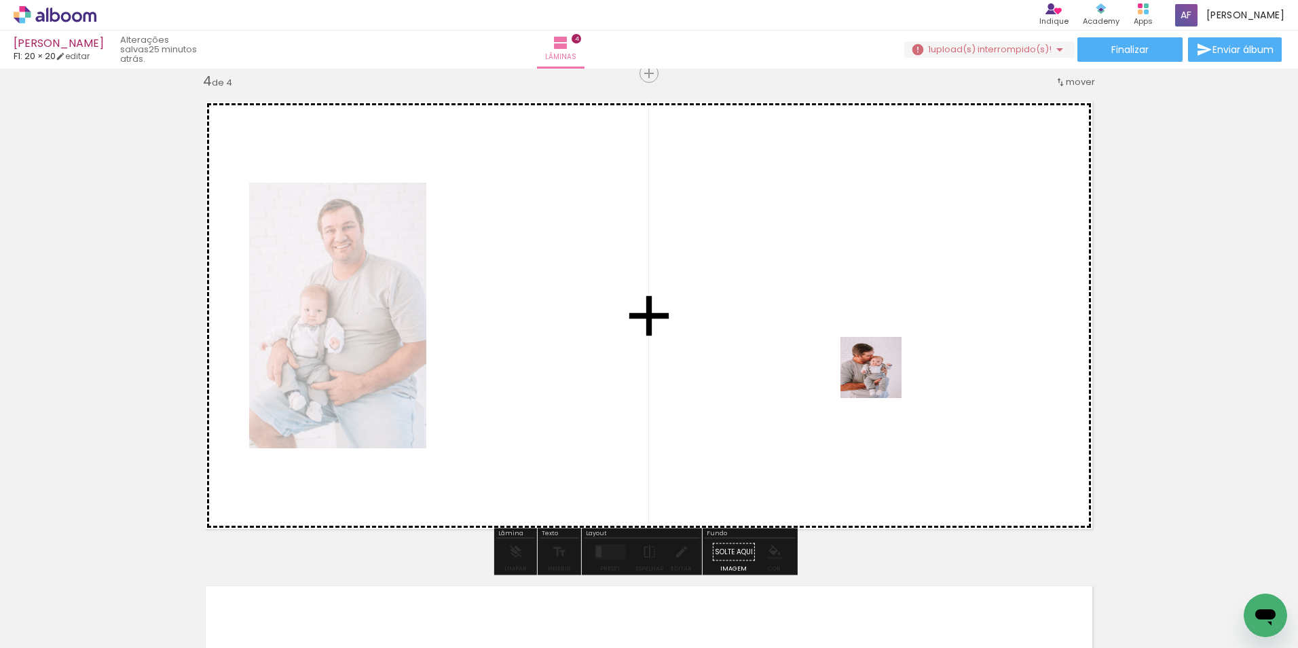
drag, startPoint x: 879, startPoint y: 390, endPoint x: 913, endPoint y: 505, distance: 119.7
click at [883, 371] on quentale-workspace at bounding box center [649, 324] width 1298 height 648
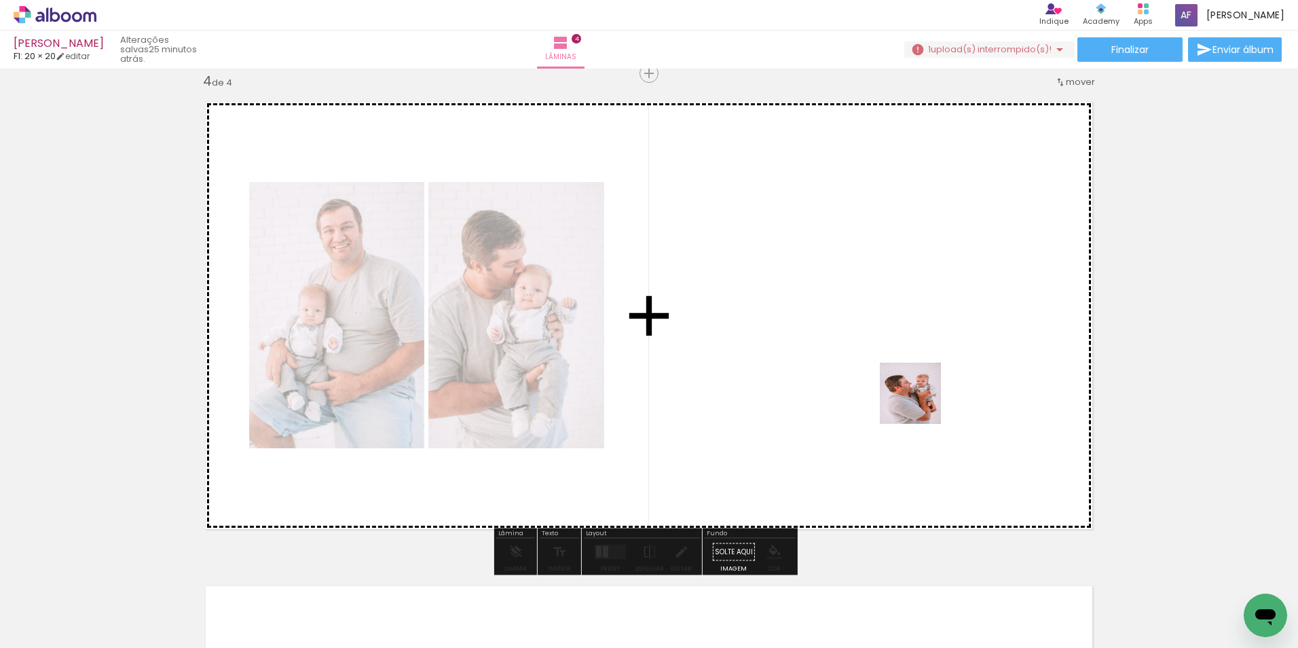
drag, startPoint x: 979, startPoint y: 600, endPoint x: 911, endPoint y: 378, distance: 231.7
click at [911, 378] on quentale-workspace at bounding box center [649, 324] width 1298 height 648
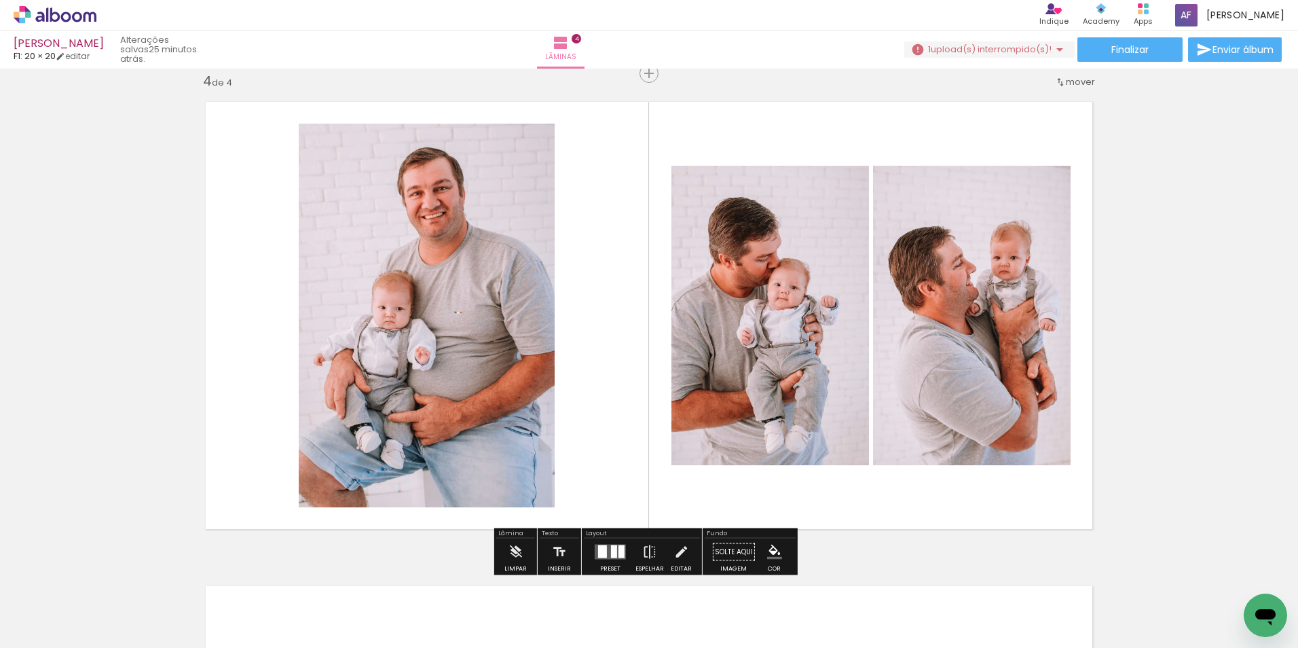
drag, startPoint x: 989, startPoint y: 411, endPoint x: 973, endPoint y: 384, distance: 31.3
click at [980, 395] on quentale-workspace at bounding box center [649, 324] width 1298 height 648
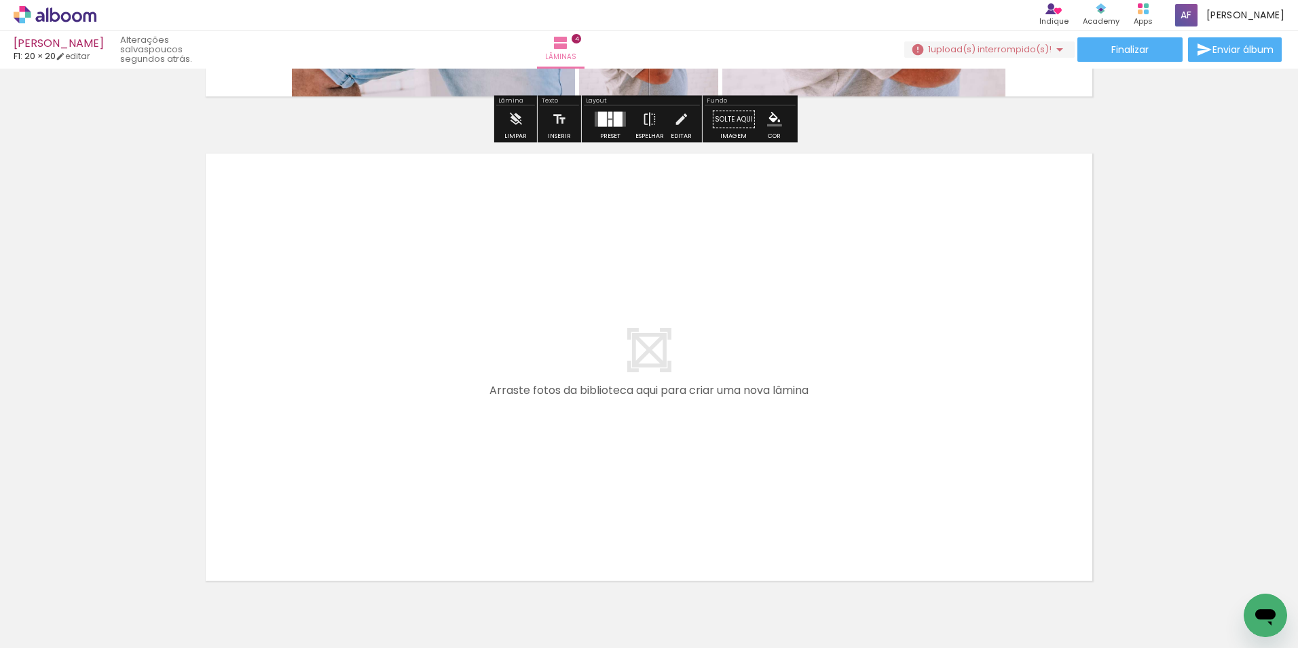
scroll to position [1945, 0]
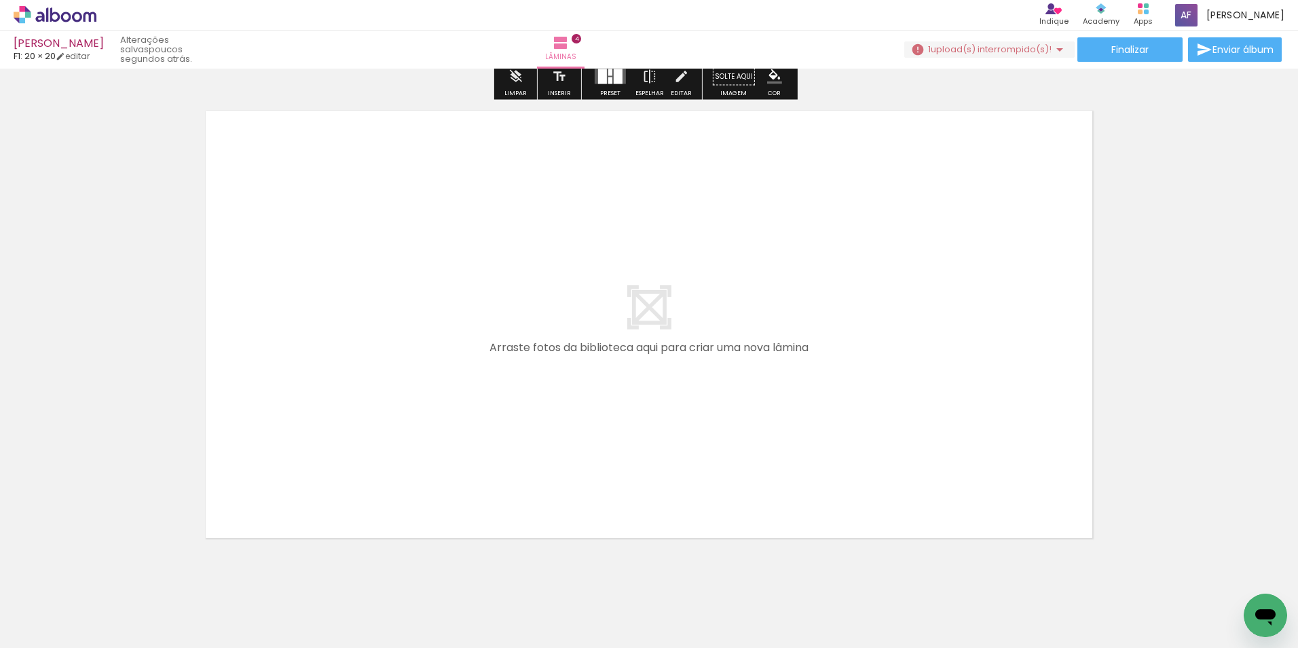
drag, startPoint x: 469, startPoint y: 627, endPoint x: 475, endPoint y: 481, distance: 146.1
click at [475, 481] on quentale-workspace at bounding box center [649, 324] width 1298 height 648
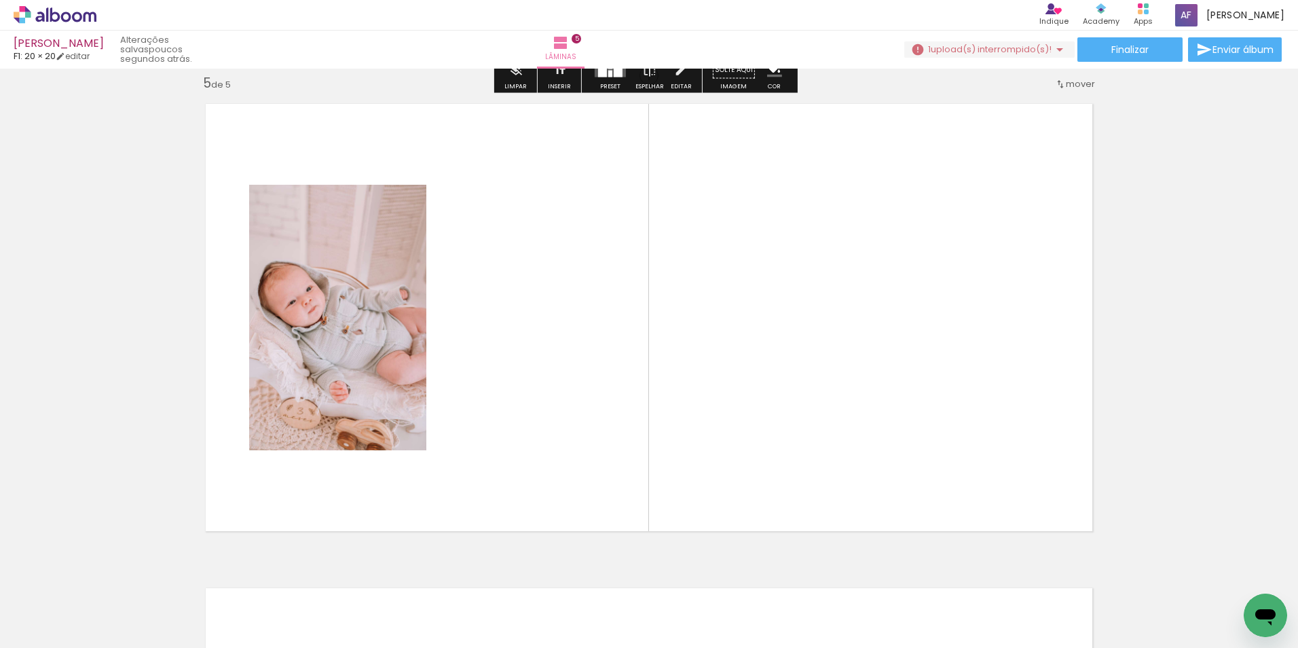
scroll to position [1954, 0]
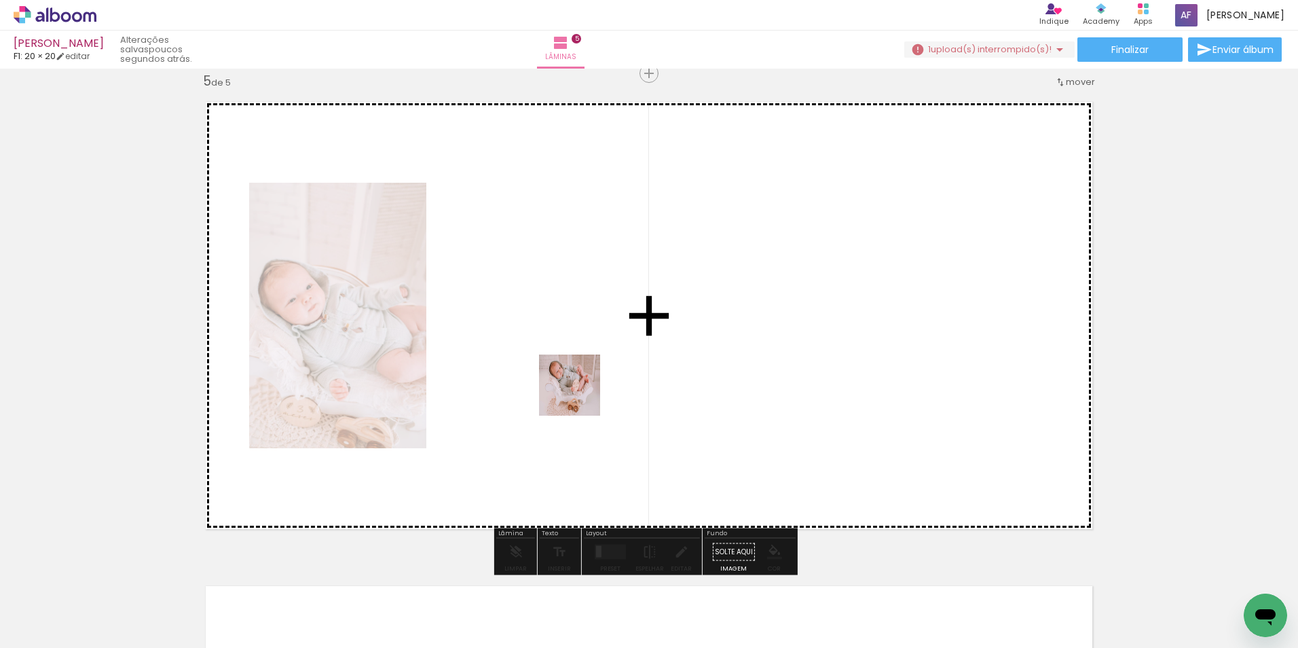
drag, startPoint x: 560, startPoint y: 562, endPoint x: 570, endPoint y: 497, distance: 65.9
click at [578, 395] on quentale-workspace at bounding box center [649, 324] width 1298 height 648
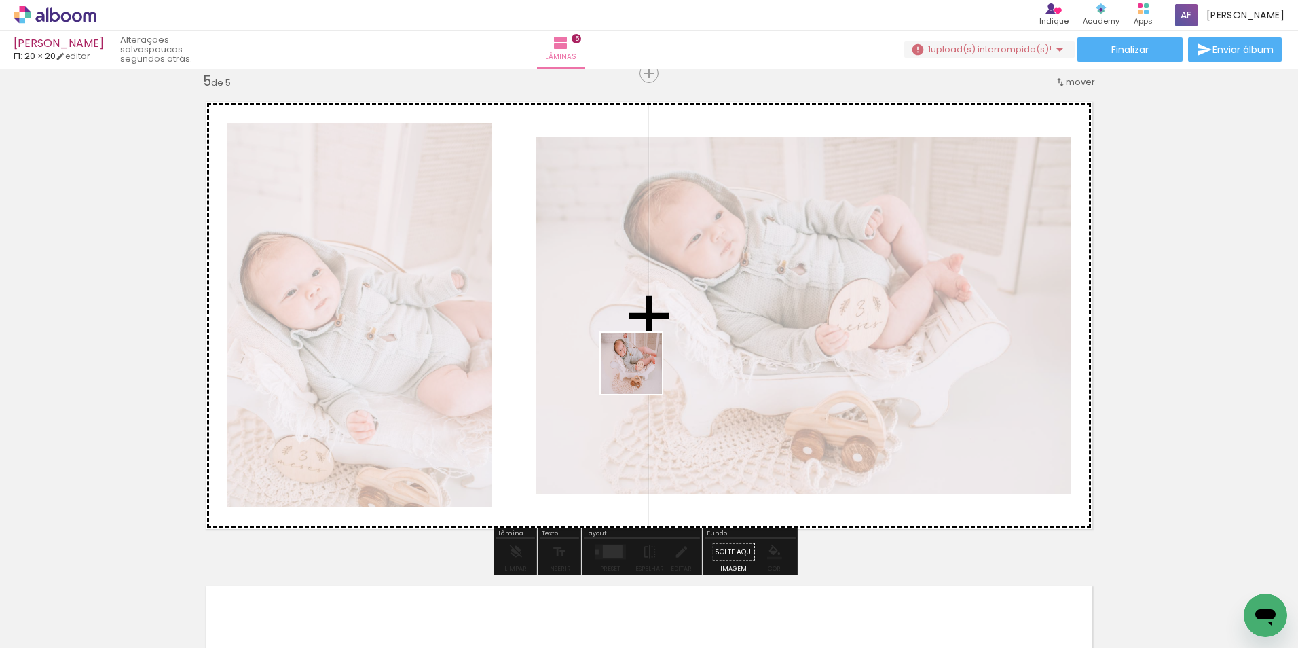
drag, startPoint x: 614, startPoint y: 598, endPoint x: 669, endPoint y: 344, distance: 260.5
click at [645, 348] on quentale-workspace at bounding box center [649, 324] width 1298 height 648
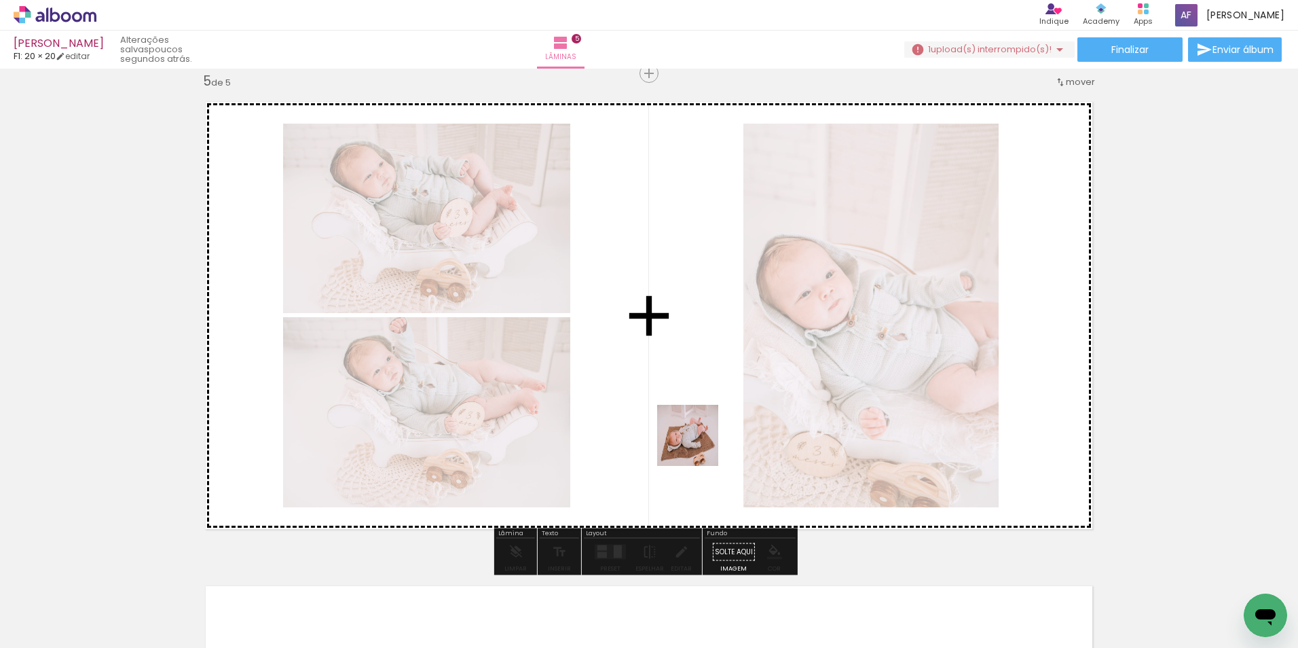
drag, startPoint x: 678, startPoint y: 621, endPoint x: 755, endPoint y: 497, distance: 146.4
click at [686, 356] on quentale-workspace at bounding box center [649, 324] width 1298 height 648
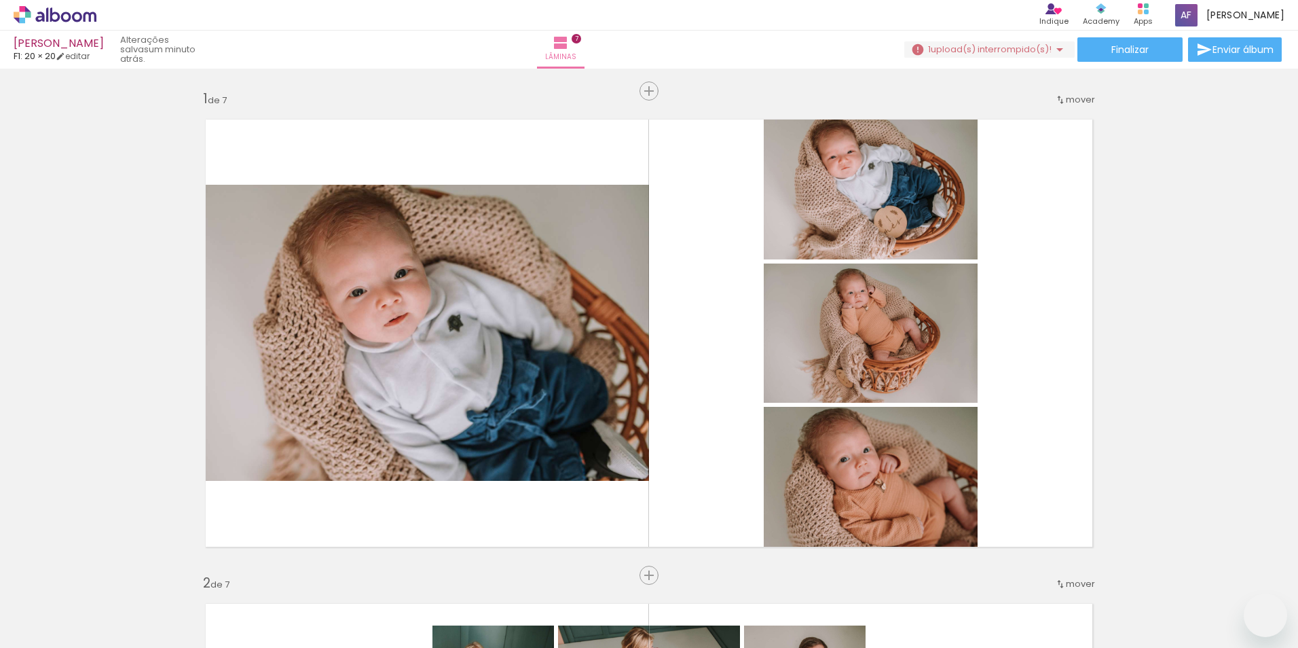
click at [716, 392] on quentale-workspace at bounding box center [649, 324] width 1298 height 648
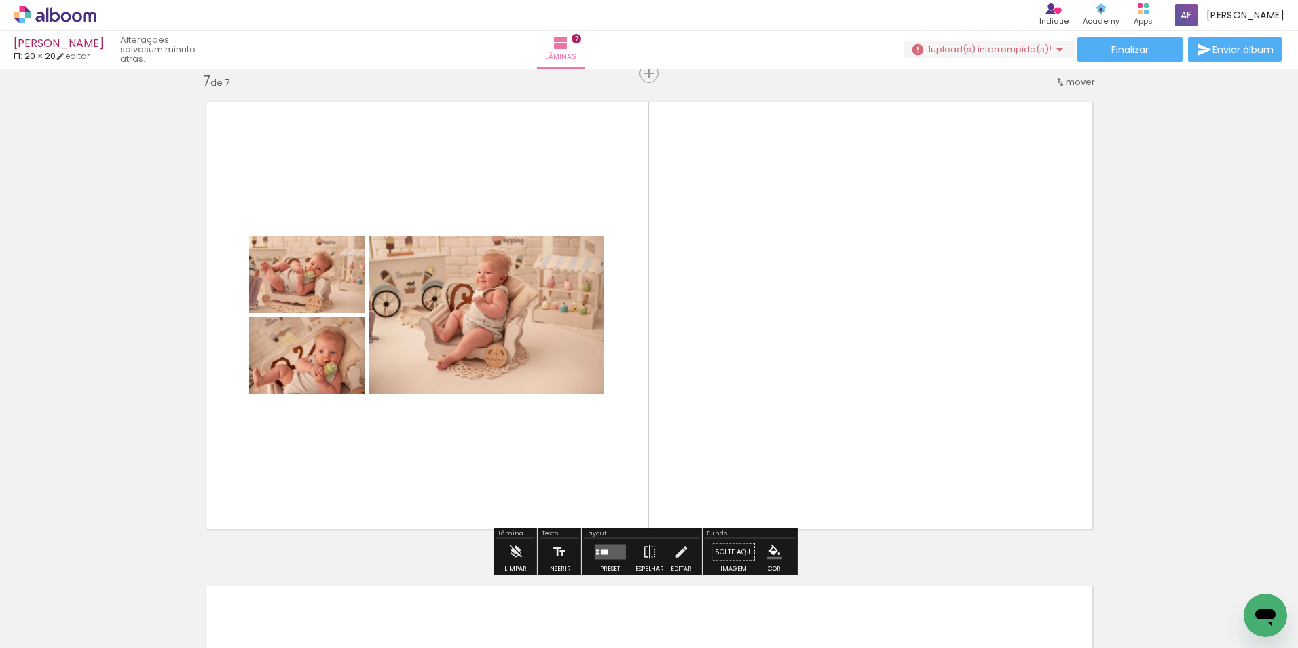
scroll to position [0, 2265]
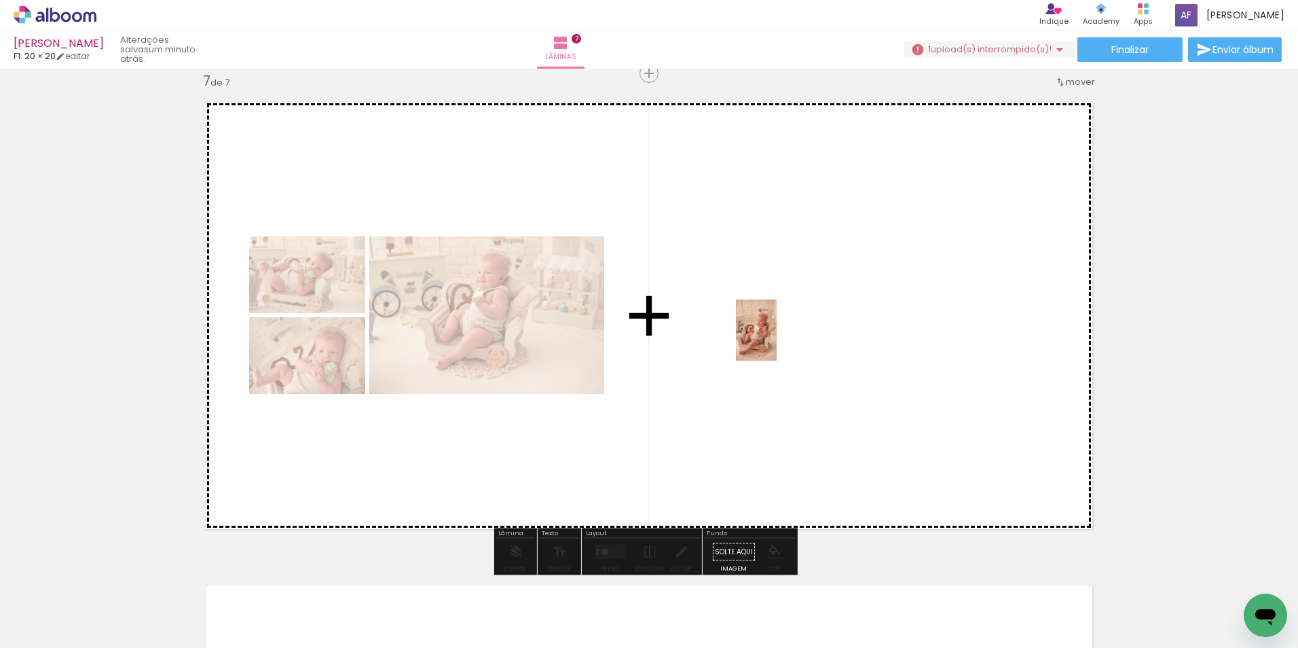
drag, startPoint x: 606, startPoint y: 612, endPoint x: 777, endPoint y: 340, distance: 320.7
click at [777, 340] on quentale-workspace at bounding box center [649, 324] width 1298 height 648
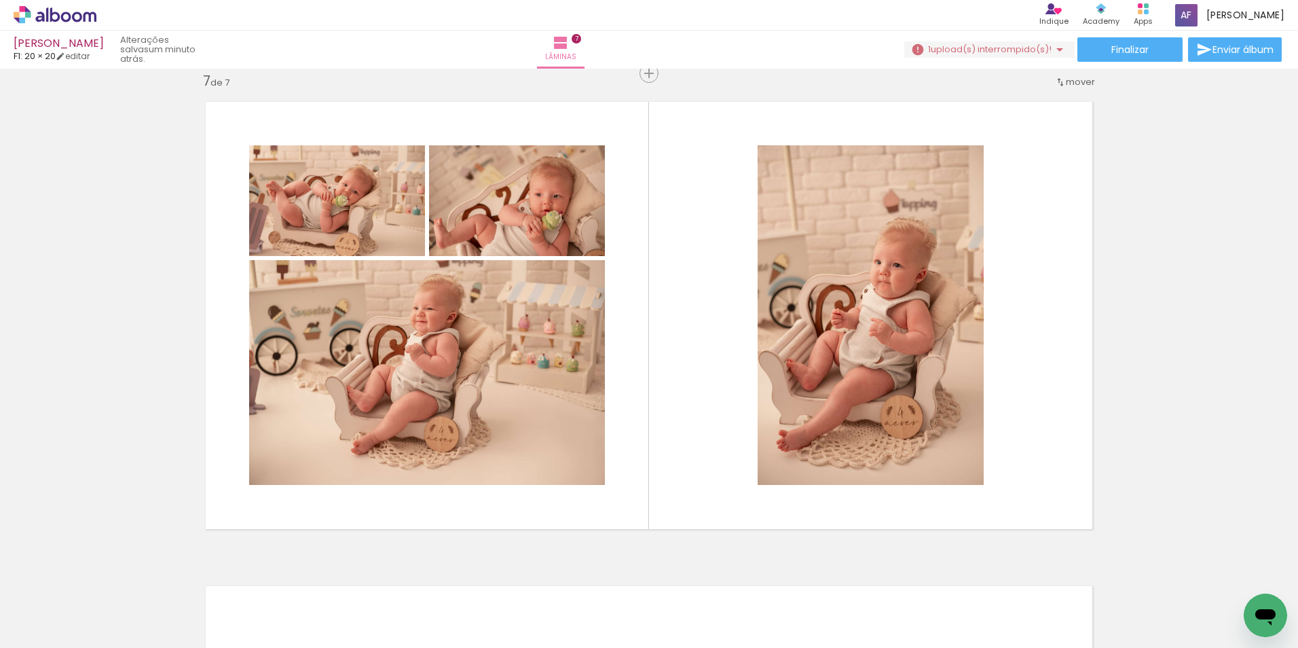
scroll to position [0, 2594]
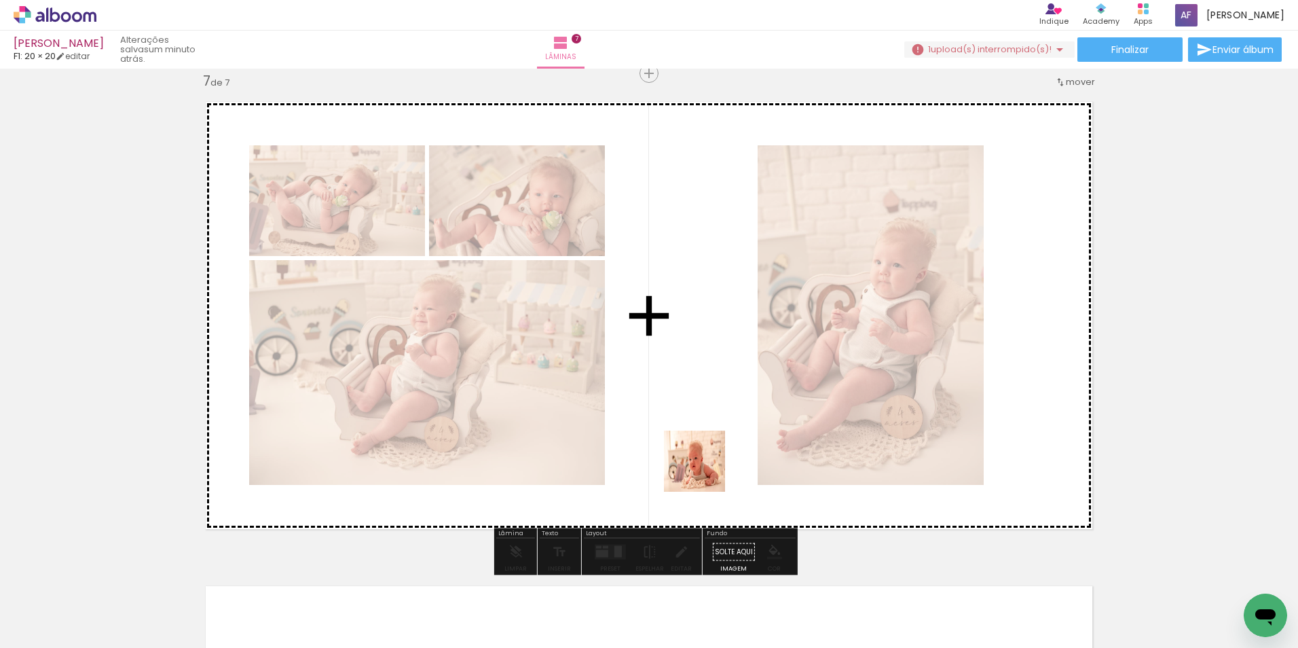
drag, startPoint x: 682, startPoint y: 573, endPoint x: 716, endPoint y: 433, distance: 144.8
click at [716, 433] on quentale-workspace at bounding box center [649, 324] width 1298 height 648
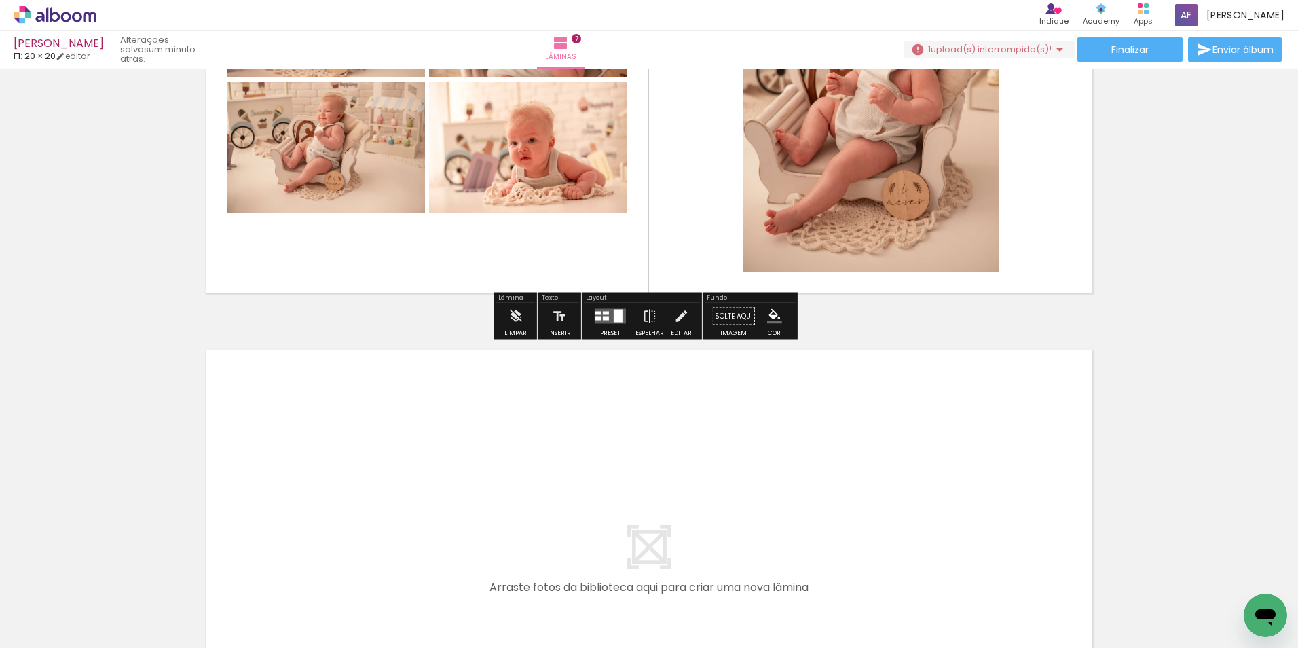
scroll to position [3194, 0]
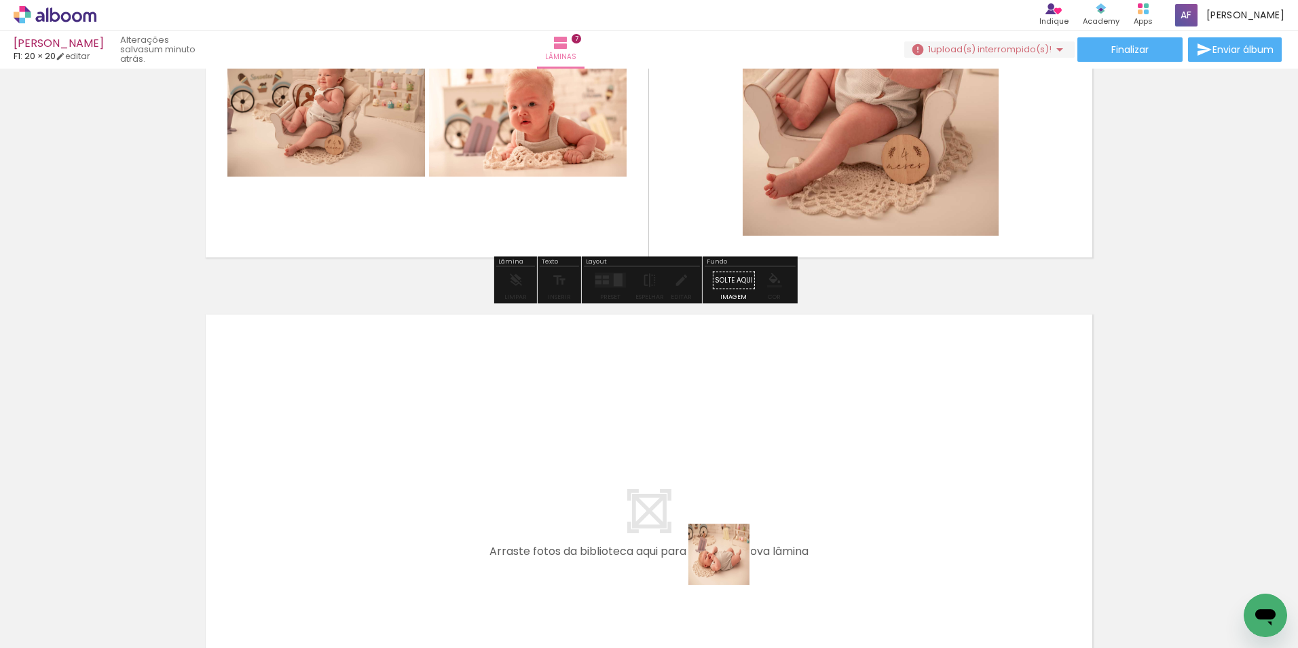
drag, startPoint x: 729, startPoint y: 564, endPoint x: 818, endPoint y: 578, distance: 90.0
click at [718, 428] on quentale-workspace at bounding box center [649, 324] width 1298 height 648
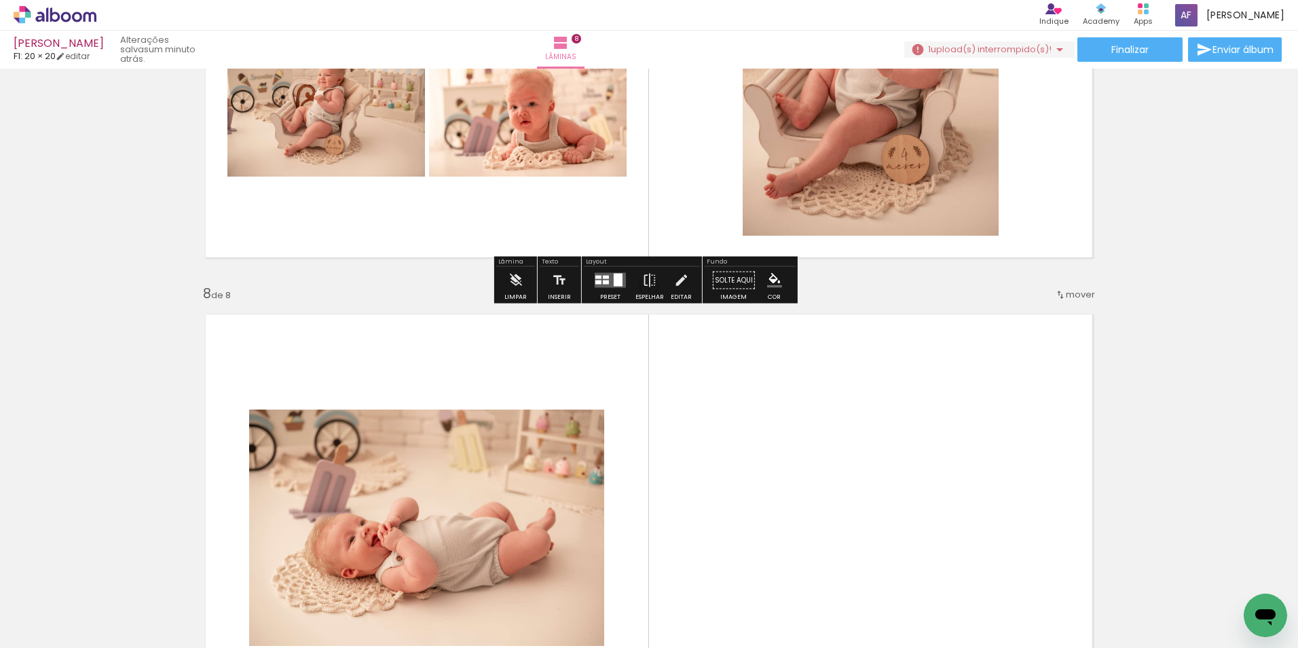
scroll to position [3407, 0]
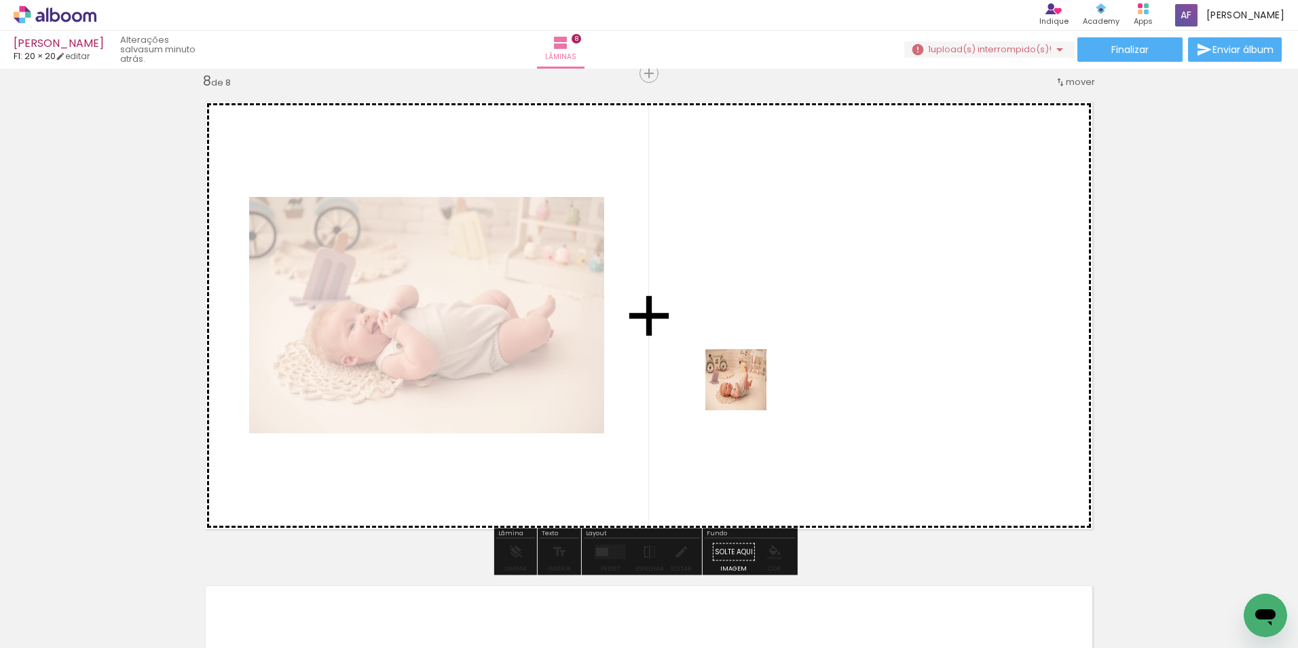
drag, startPoint x: 824, startPoint y: 597, endPoint x: 792, endPoint y: 488, distance: 113.7
click at [741, 369] on quentale-workspace at bounding box center [649, 324] width 1298 height 648
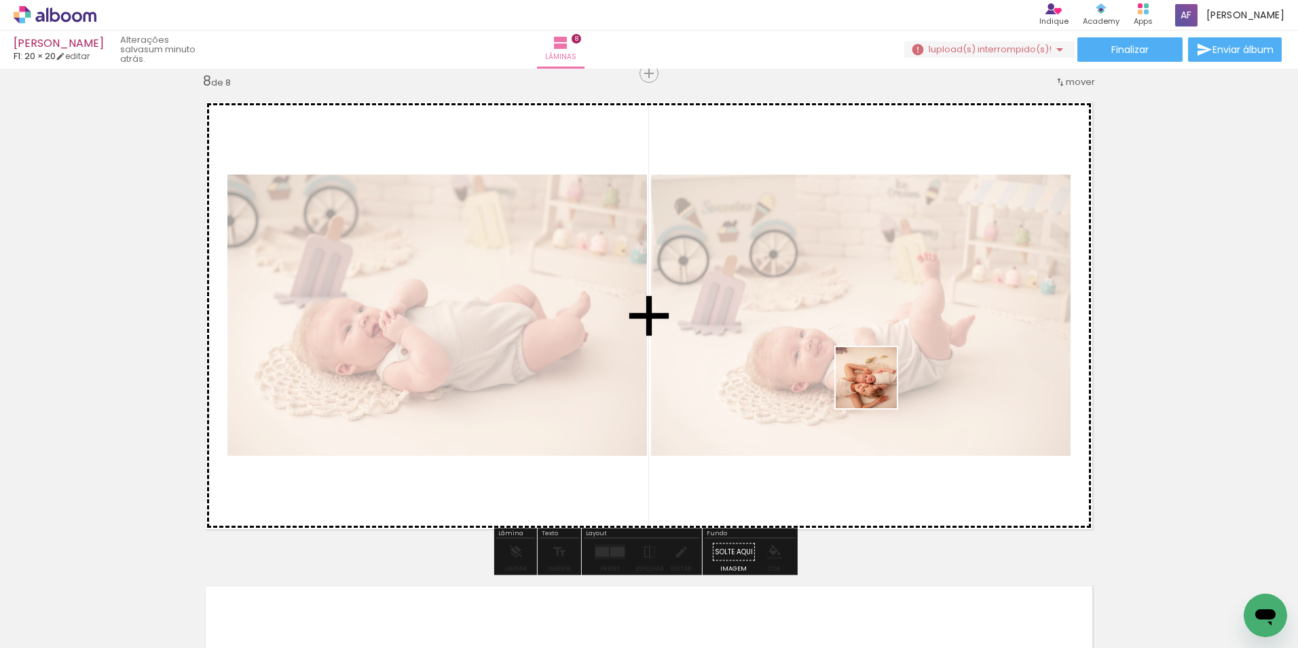
drag, startPoint x: 881, startPoint y: 416, endPoint x: 877, endPoint y: 386, distance: 30.3
click at [877, 386] on quentale-workspace at bounding box center [649, 324] width 1298 height 648
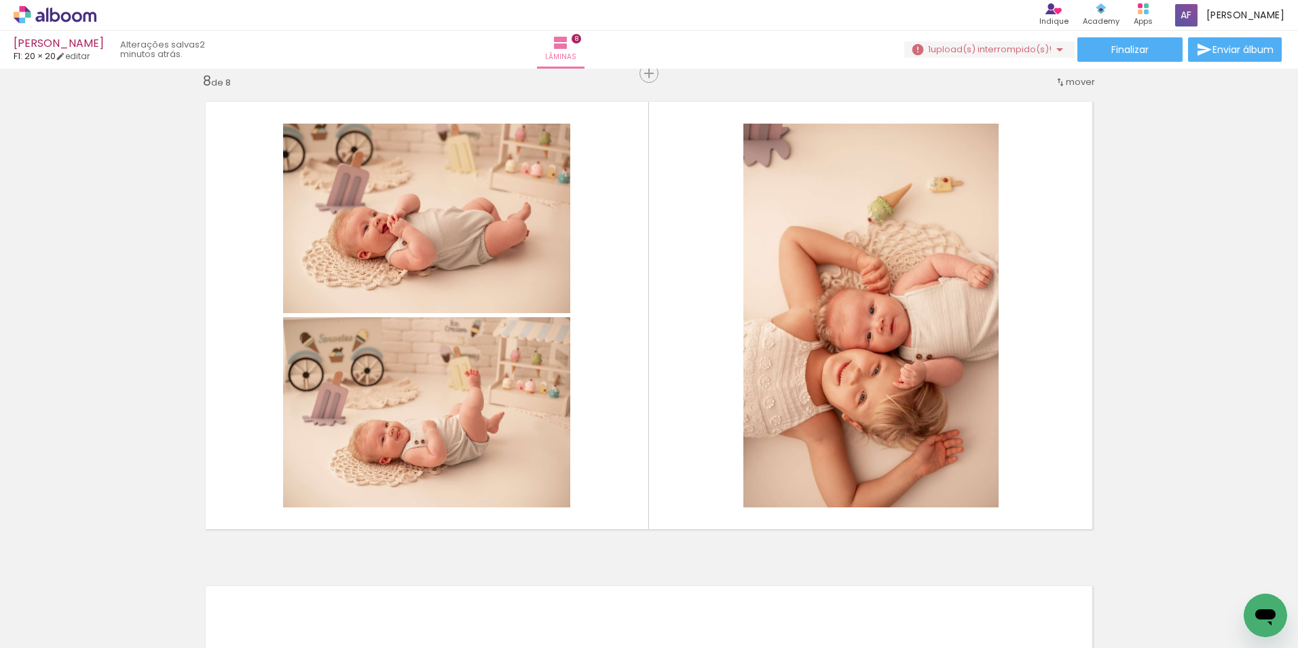
scroll to position [0, 2367]
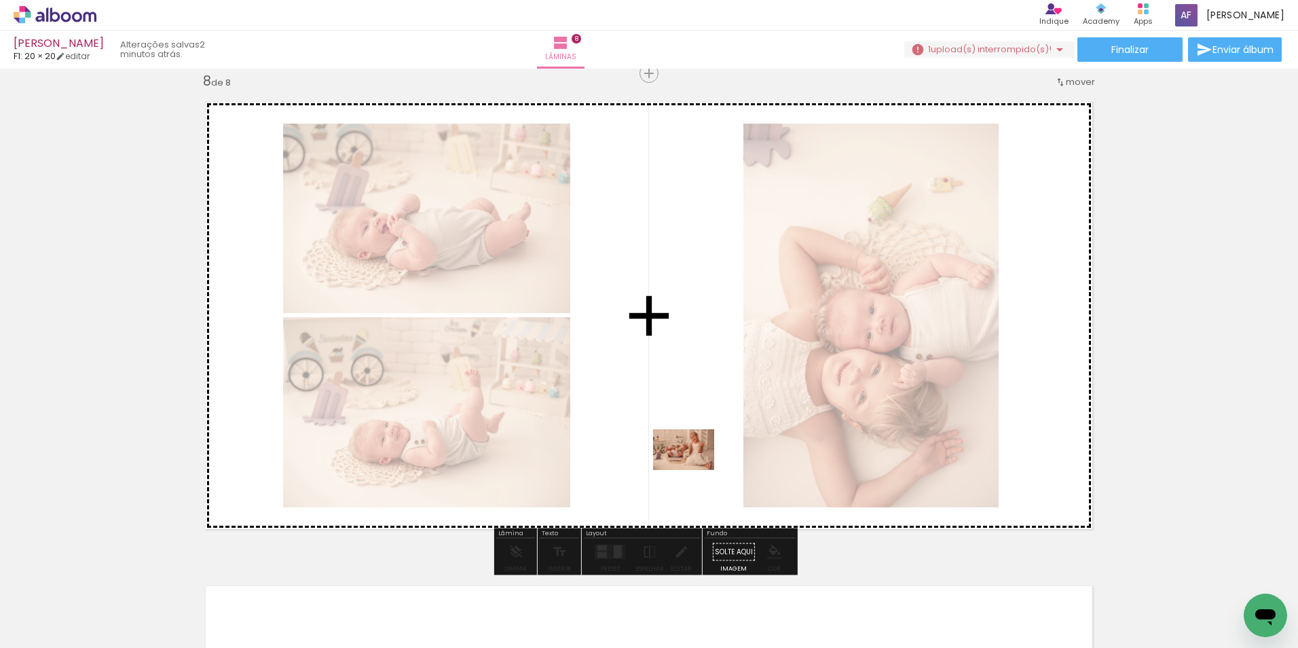
drag, startPoint x: 826, startPoint y: 612, endPoint x: 689, endPoint y: 452, distance: 211.9
click at [689, 452] on quentale-workspace at bounding box center [649, 324] width 1298 height 648
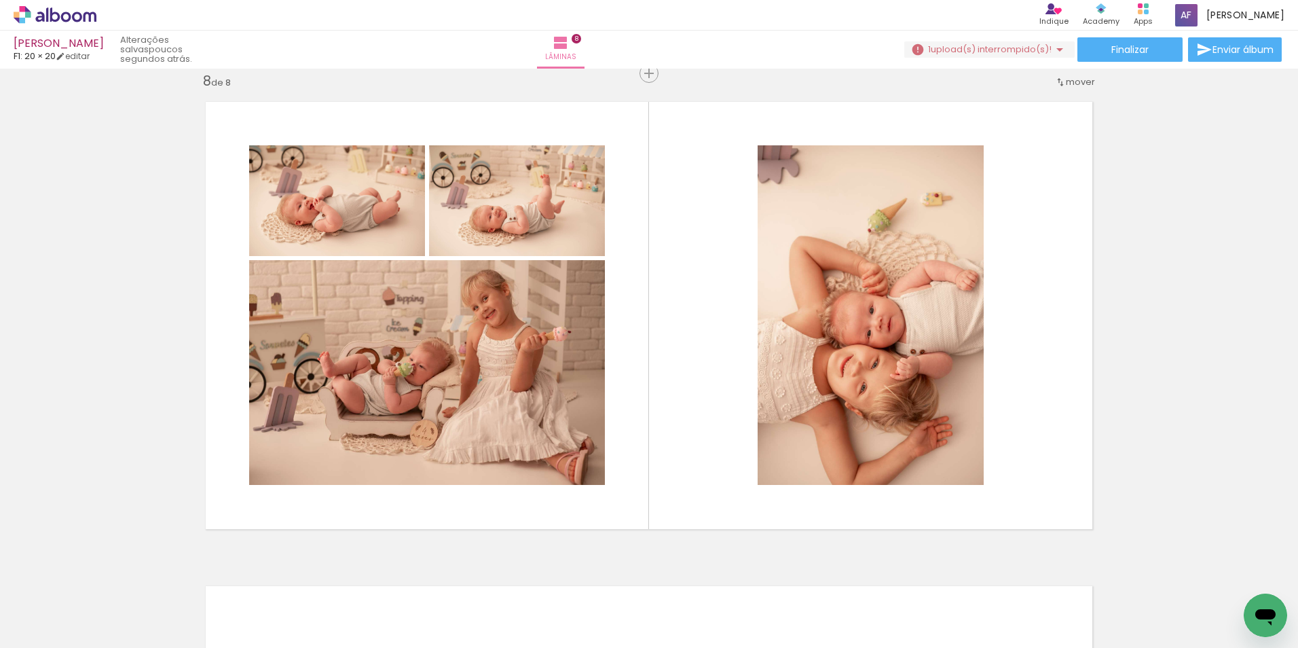
scroll to position [0, 4983]
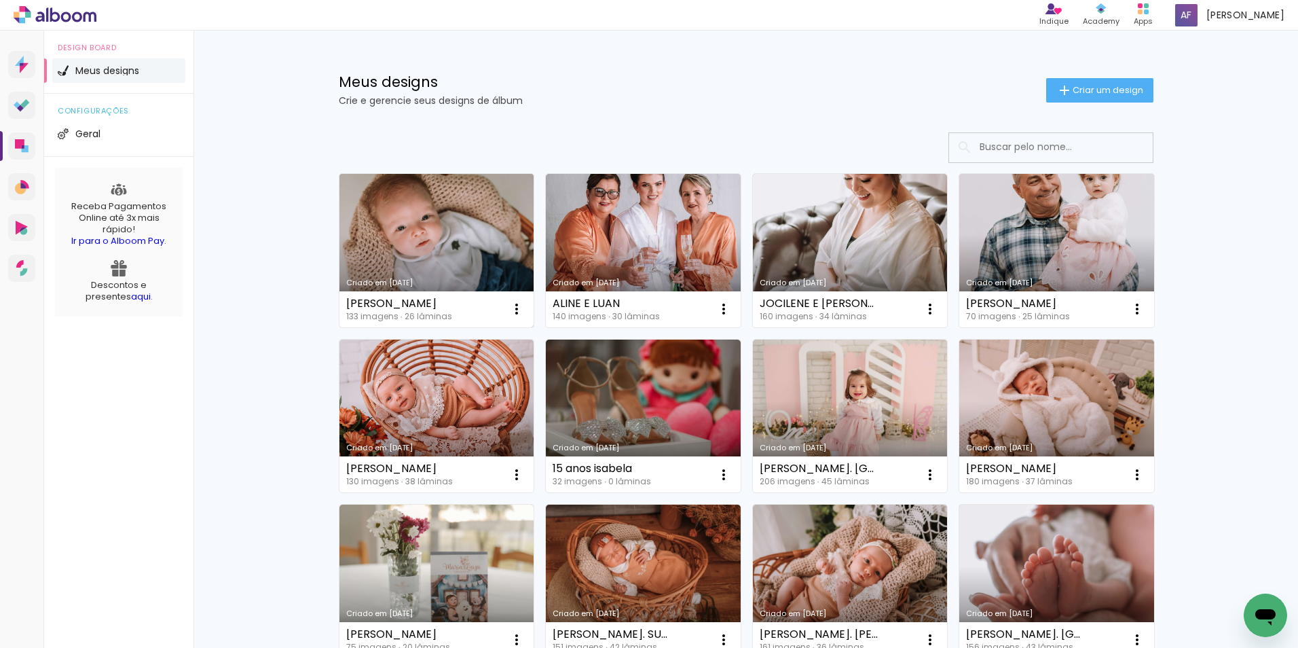
click at [494, 246] on link "Criado em [DATE]" at bounding box center [437, 250] width 195 height 153
click at [0, 0] on neon-animated-pages "Confirmar Cancelar" at bounding box center [0, 0] width 0 height 0
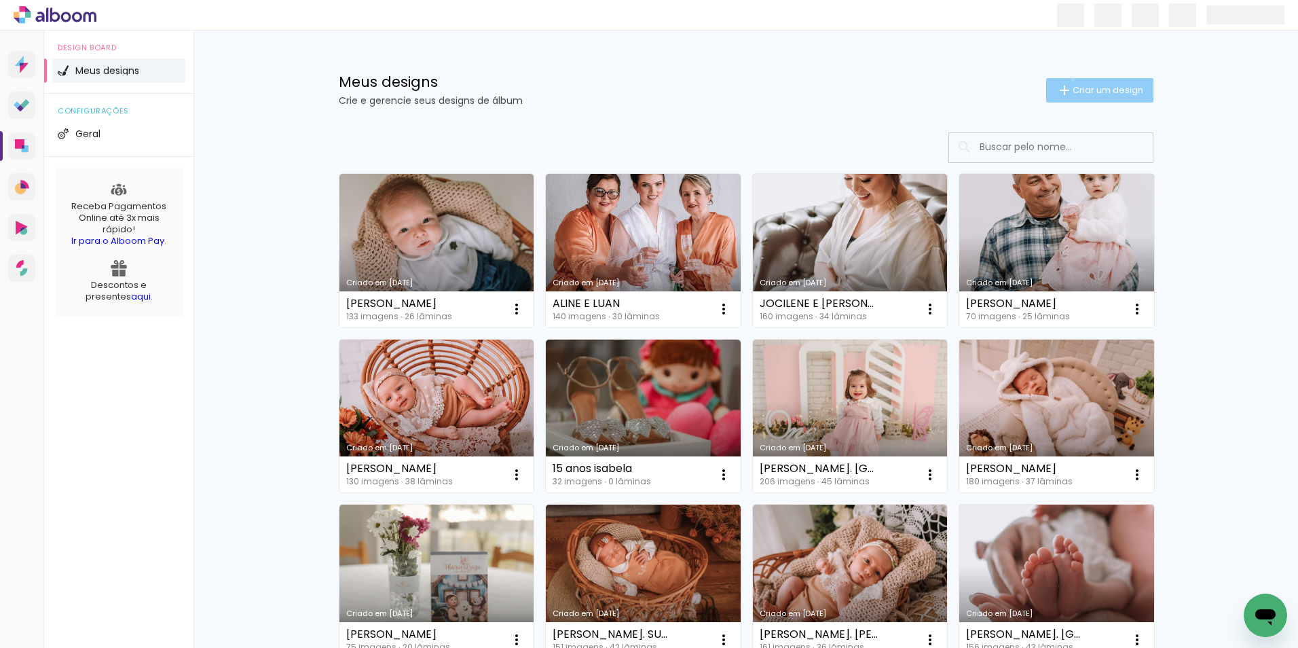
click at [1066, 79] on paper-button "Criar um design" at bounding box center [1099, 90] width 107 height 24
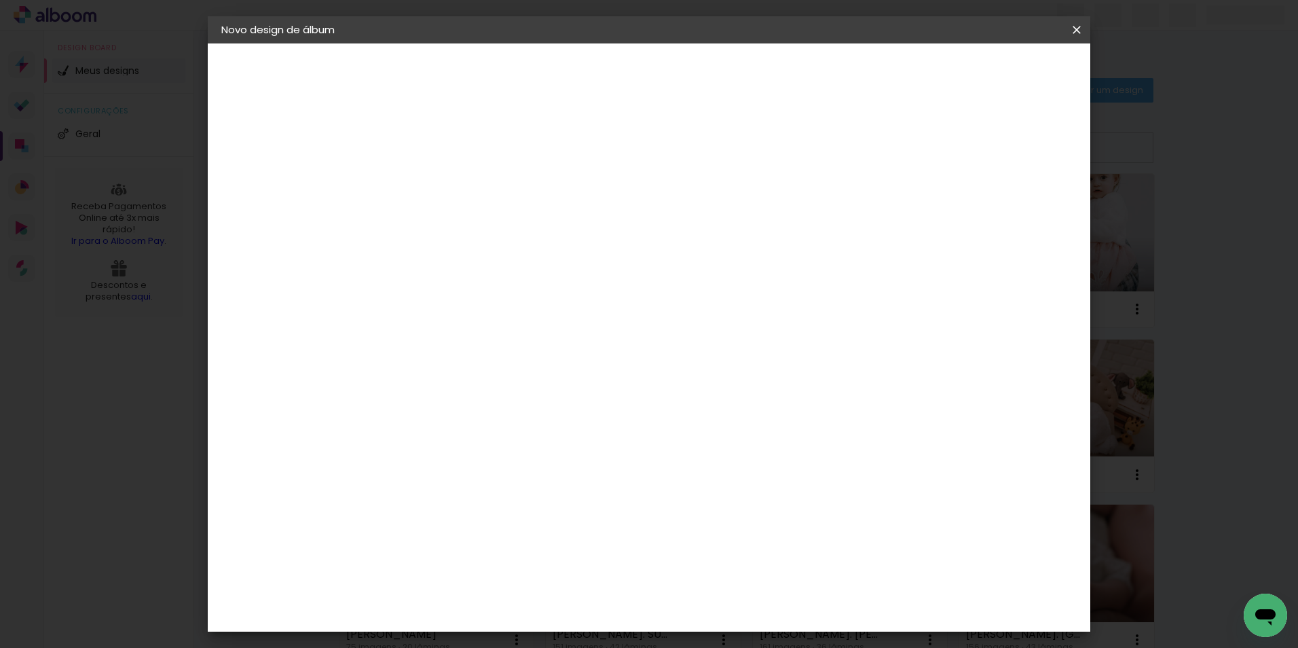
click at [443, 172] on input at bounding box center [443, 182] width 0 height 21
type input "MAISA ACOMP. ANDRESSA"
type paper-input "MAISA ACOMP. ANDRESSA"
click at [0, 0] on slot "Avançar" at bounding box center [0, 0] width 0 height 0
click at [447, 253] on input at bounding box center [477, 258] width 137 height 17
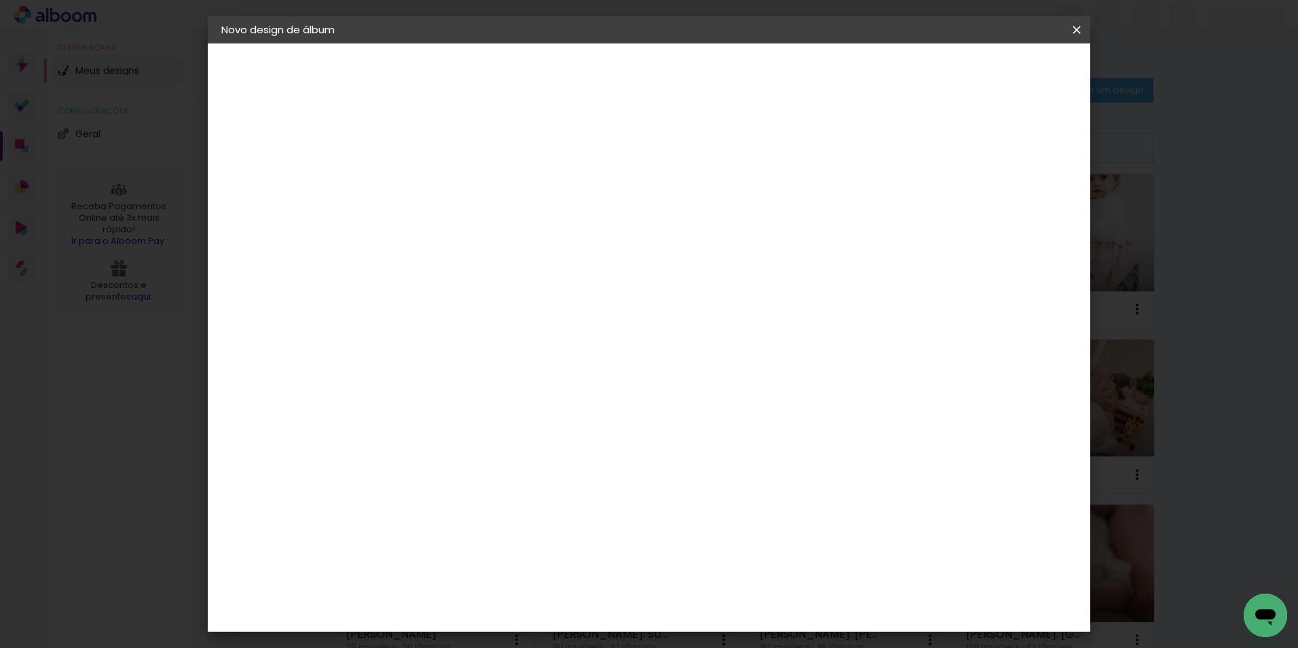
type input "F1"
type paper-input "F1"
click at [450, 315] on paper-item "F1" at bounding box center [465, 307] width 120 height 30
click at [661, 65] on paper-button "Avançar" at bounding box center [628, 71] width 67 height 23
click at [496, 226] on input "text" at bounding box center [469, 236] width 53 height 21
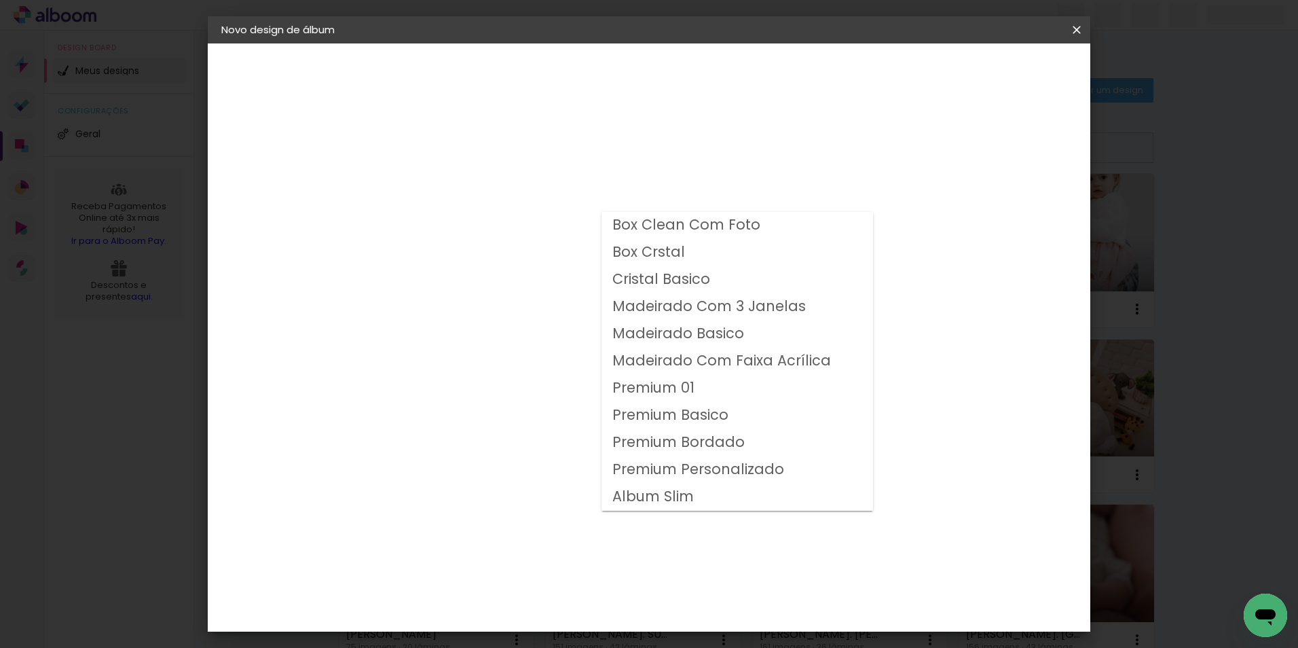
click at [0, 0] on slot "Premium Personalizado" at bounding box center [0, 0] width 0 height 0
type input "Premium Personalizado"
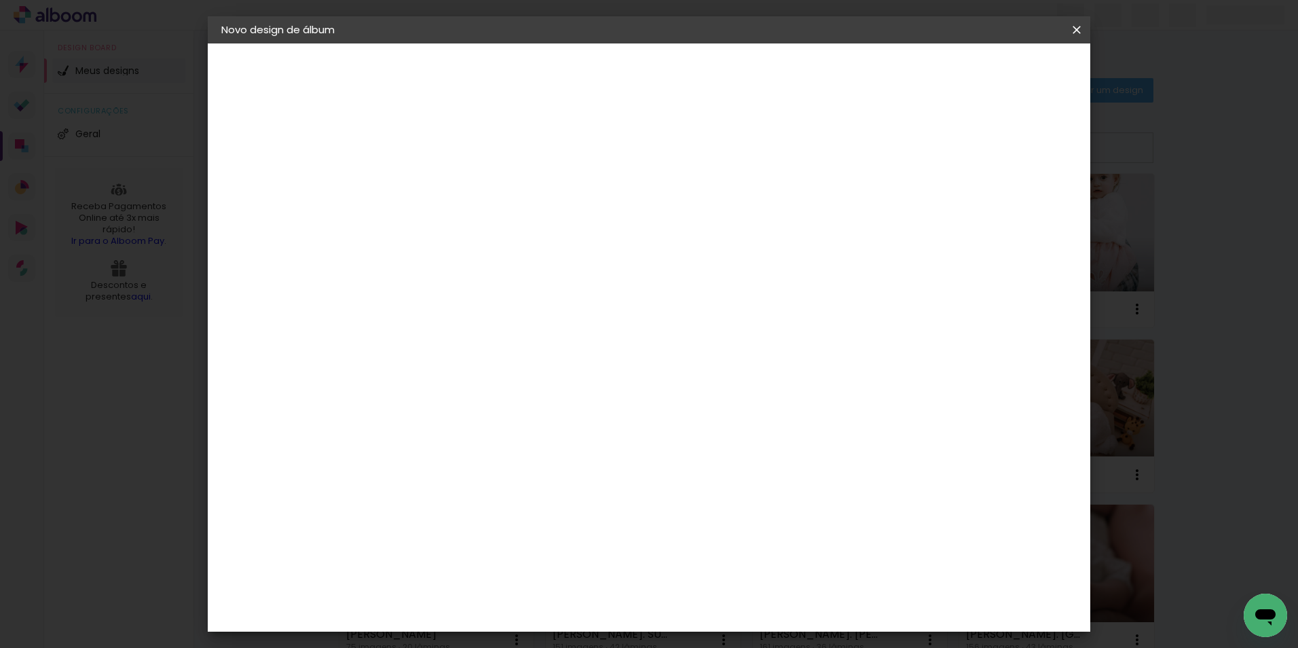
click at [535, 561] on span "25 × 25" at bounding box center [503, 575] width 63 height 28
click at [665, 63] on paper-button "Avançar" at bounding box center [631, 71] width 67 height 23
click at [992, 69] on span "Iniciar design" at bounding box center [961, 72] width 62 height 10
